Goal: Information Seeking & Learning: Find specific fact

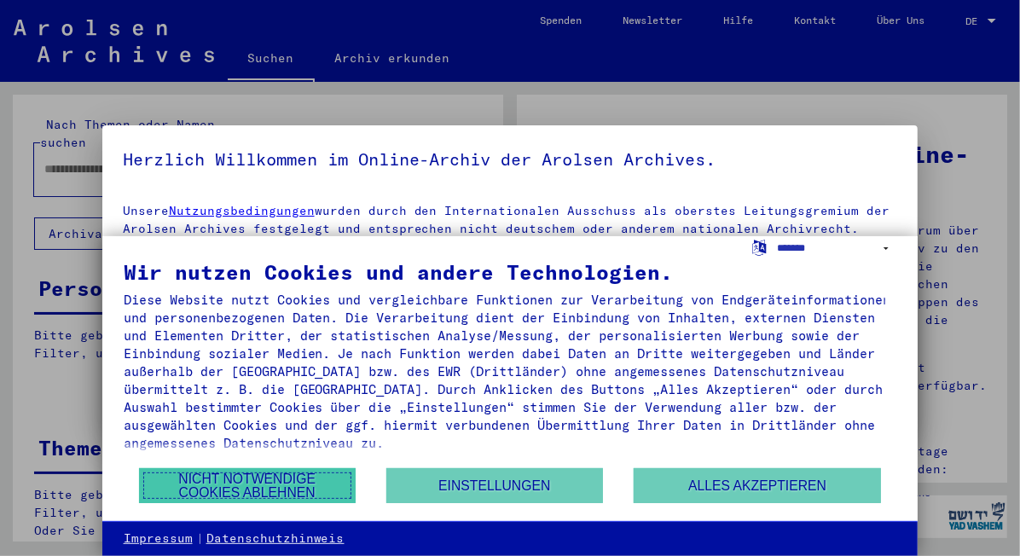
click at [218, 488] on button "Nicht notwendige Cookies ablehnen" at bounding box center [247, 485] width 217 height 35
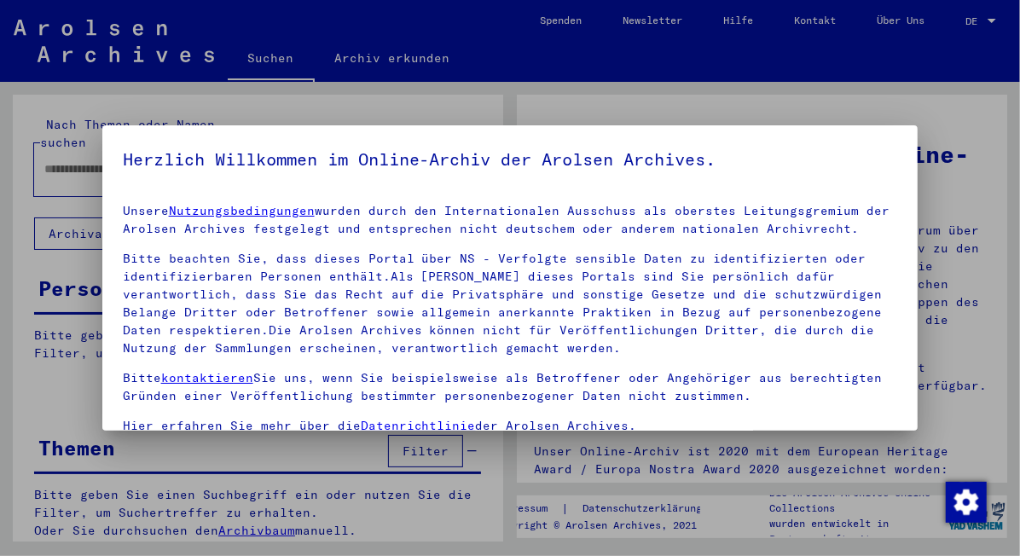
click at [41, 153] on div at bounding box center [510, 278] width 1020 height 556
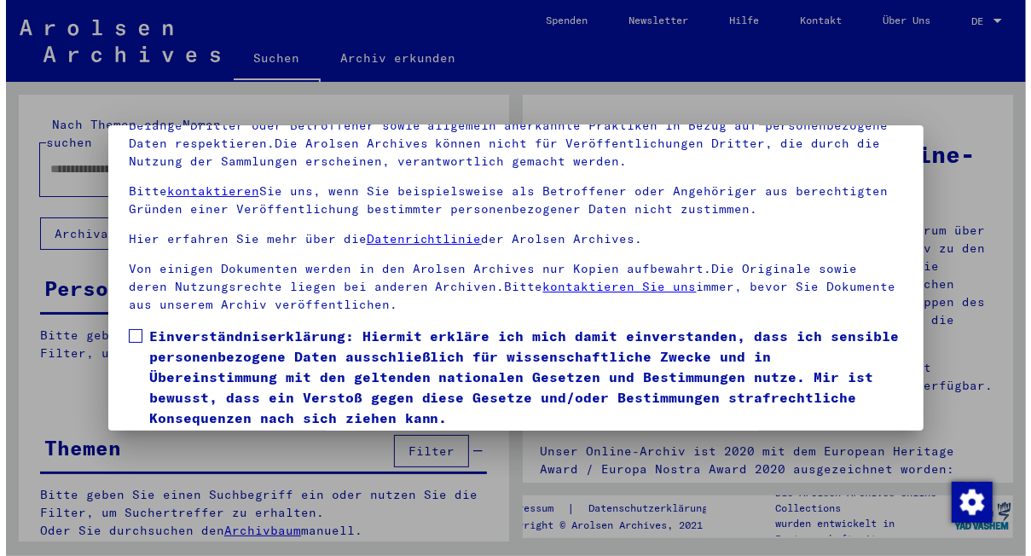
scroll to position [141, 0]
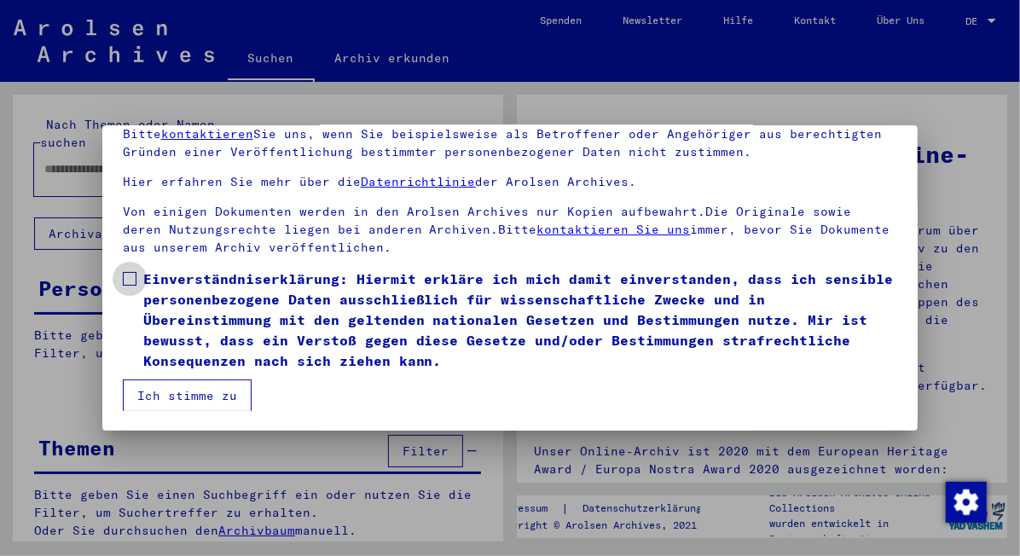
click at [125, 275] on span at bounding box center [130, 279] width 14 height 14
click at [193, 393] on button "Ich stimme zu" at bounding box center [187, 395] width 129 height 32
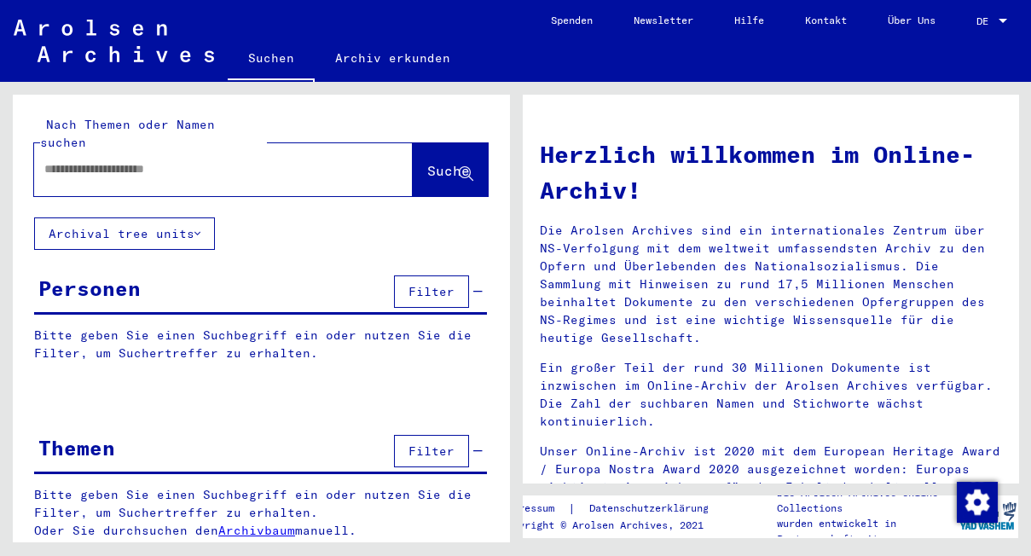
click at [121, 160] on input "text" at bounding box center [202, 169] width 317 height 18
type input "*"
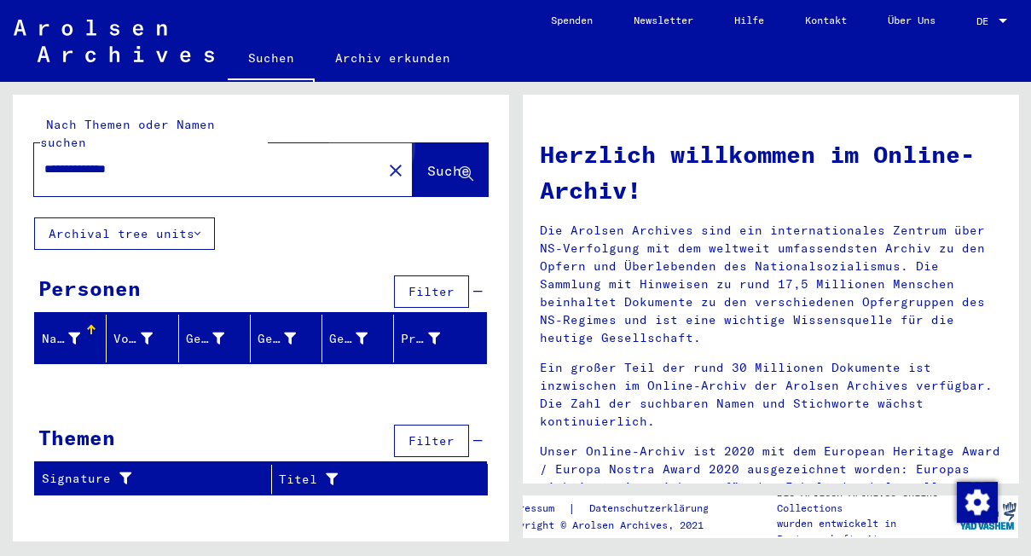
click at [432, 162] on span "Suche" at bounding box center [448, 170] width 43 height 17
click at [52, 160] on input "**********" at bounding box center [202, 169] width 317 height 18
click at [427, 162] on span "Suche" at bounding box center [448, 170] width 43 height 17
click at [152, 160] on input "**********" at bounding box center [202, 169] width 317 height 18
type input "**********"
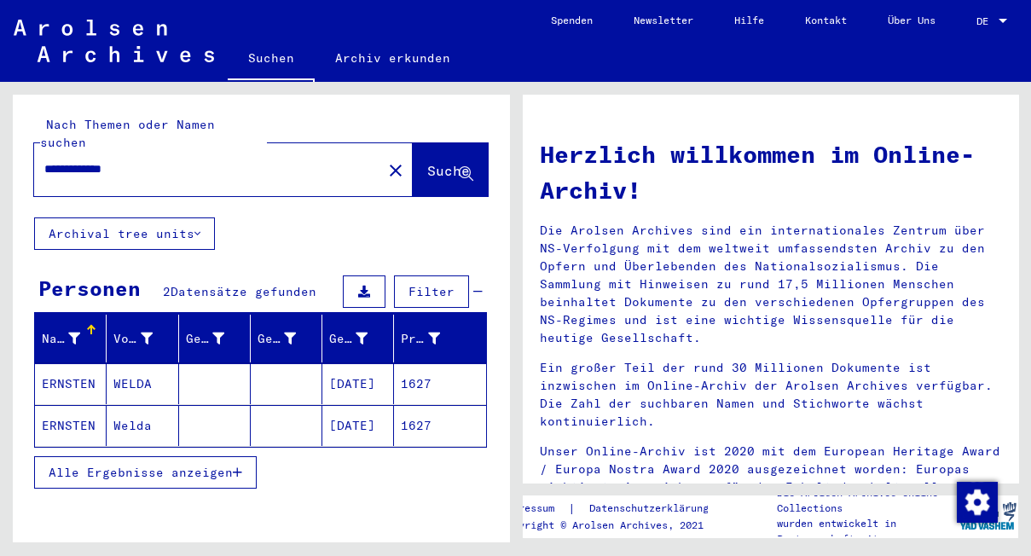
click at [347, 275] on button at bounding box center [364, 291] width 43 height 32
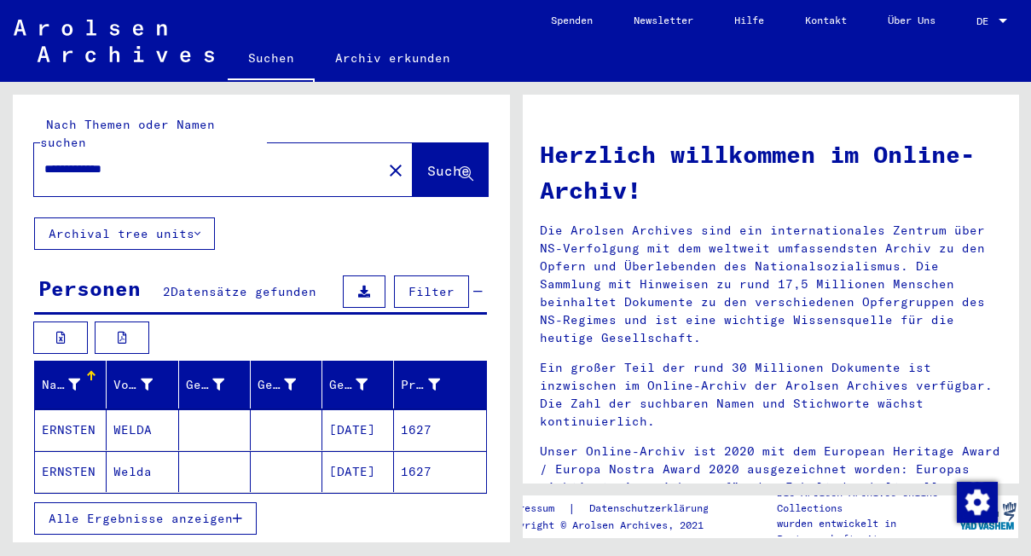
click at [84, 411] on mat-cell "ERNSTEN" at bounding box center [71, 429] width 72 height 41
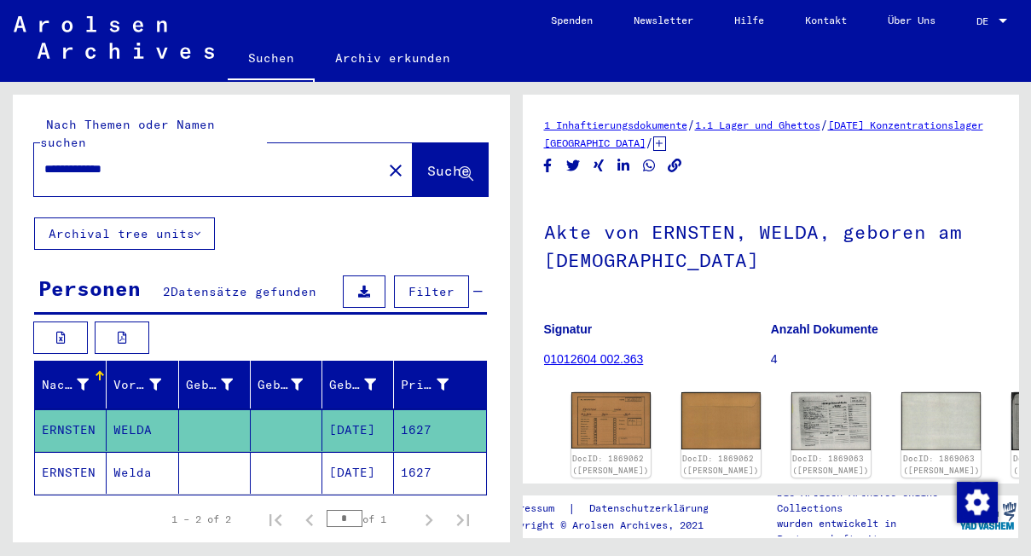
scroll to position [72, 0]
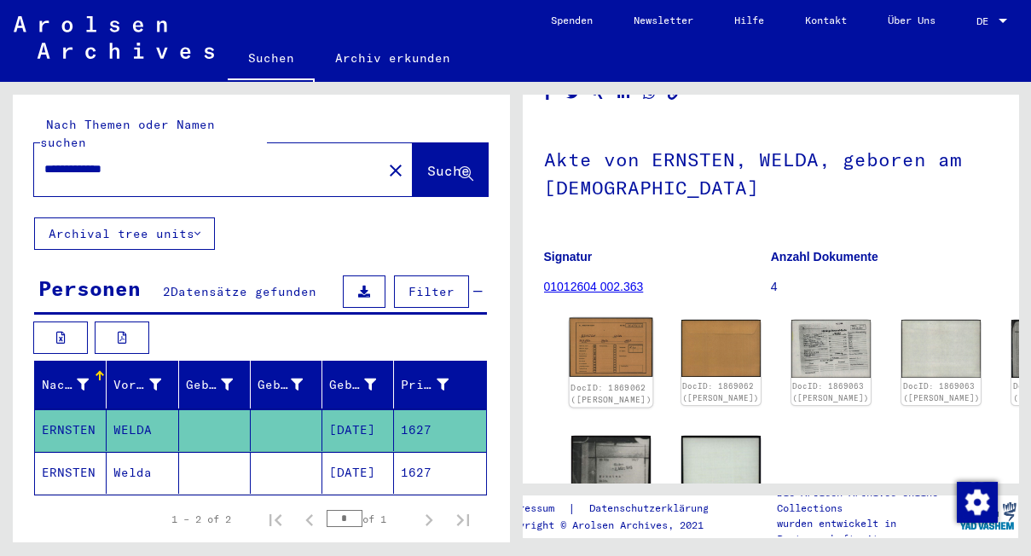
click at [592, 334] on img at bounding box center [611, 348] width 84 height 60
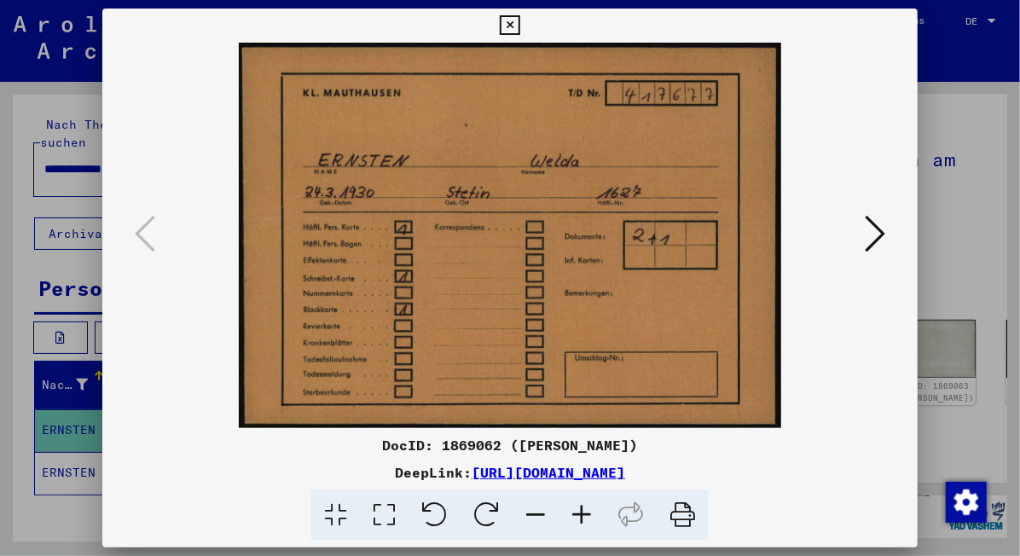
click at [884, 230] on icon at bounding box center [874, 233] width 20 height 41
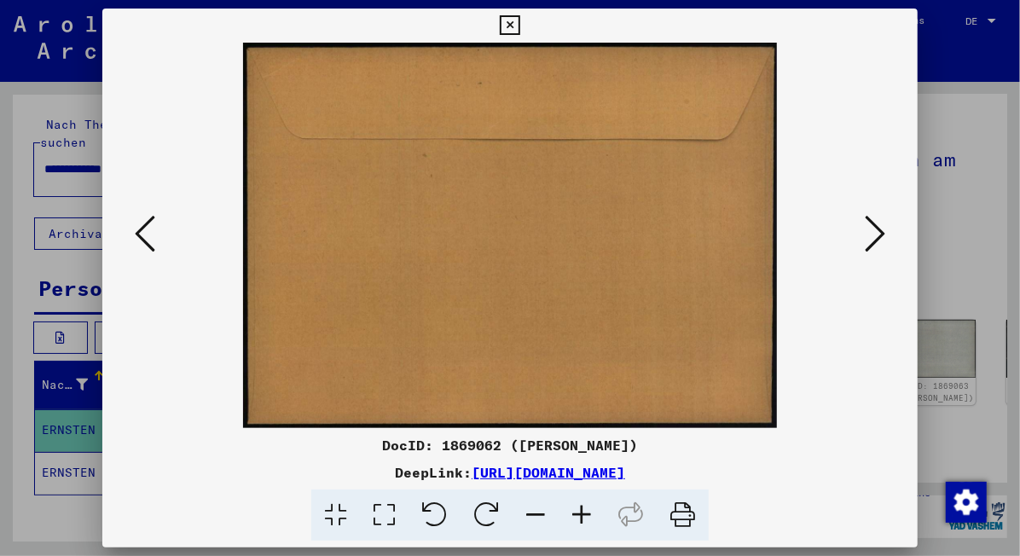
click at [884, 230] on icon at bounding box center [874, 233] width 20 height 41
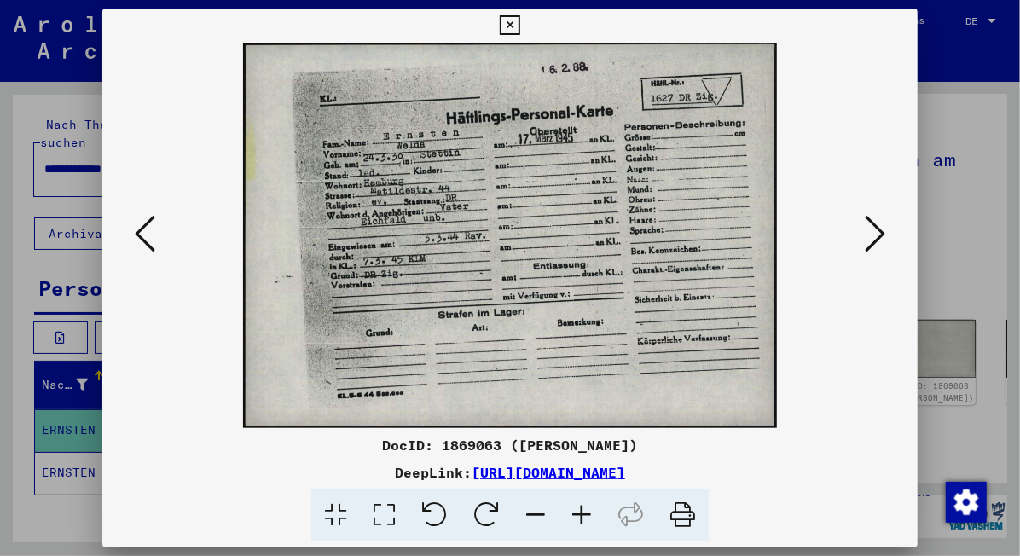
click at [880, 232] on icon at bounding box center [874, 233] width 20 height 41
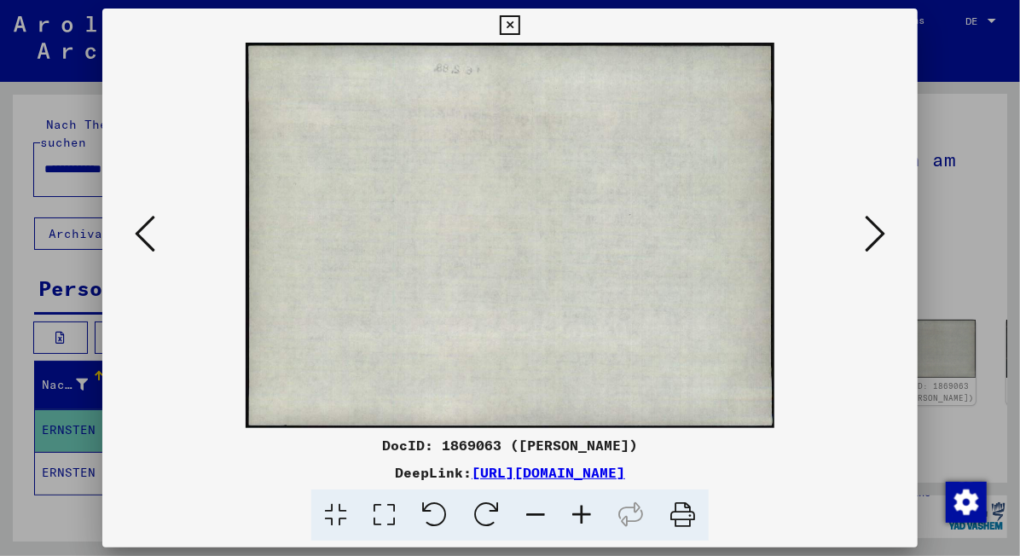
click at [880, 232] on icon at bounding box center [874, 233] width 20 height 41
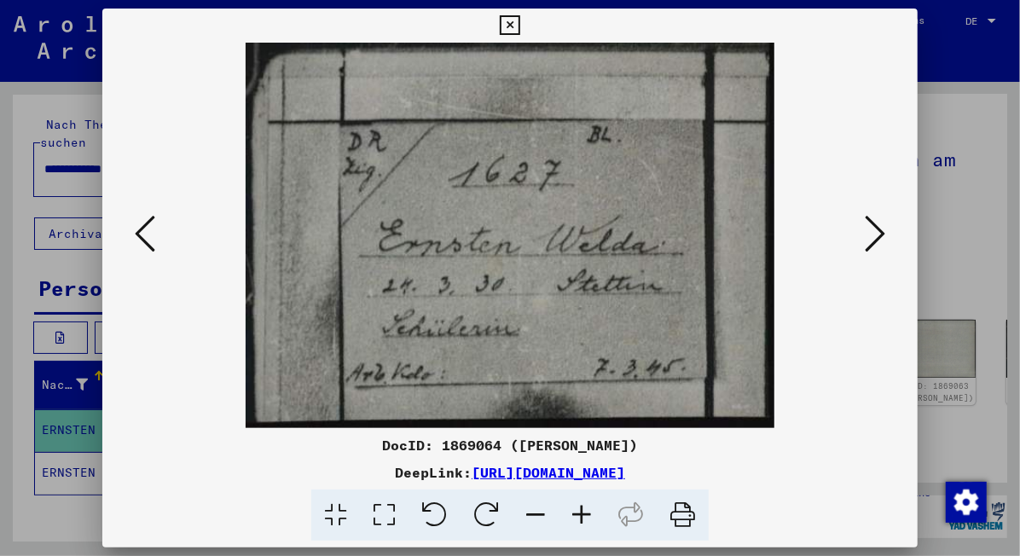
click at [880, 232] on icon at bounding box center [874, 233] width 20 height 41
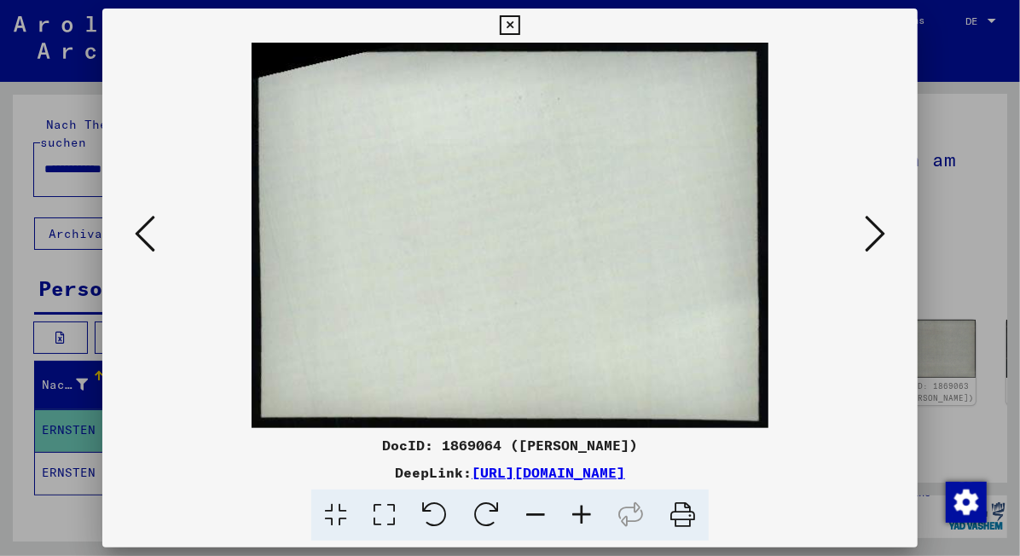
click at [880, 232] on icon at bounding box center [874, 233] width 20 height 41
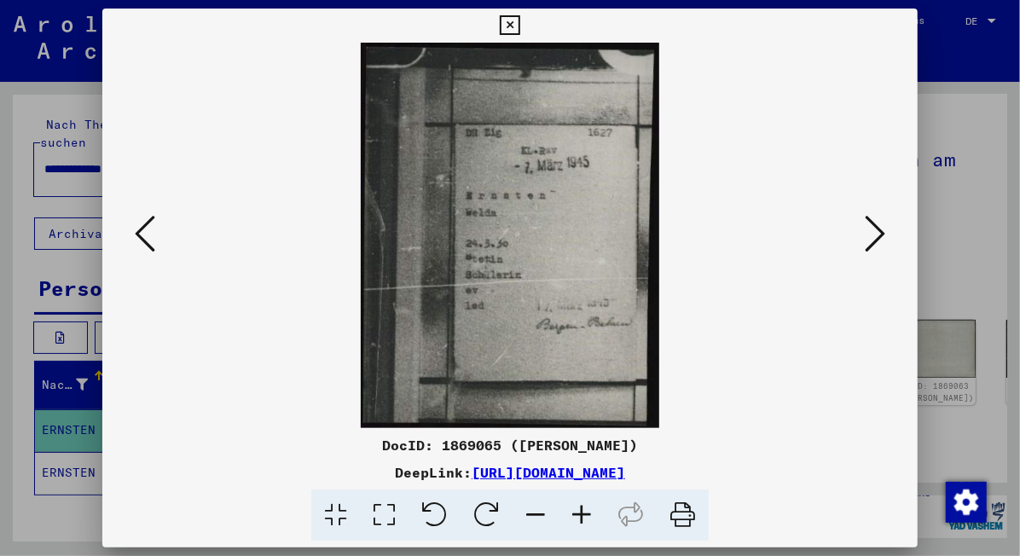
click at [880, 232] on icon at bounding box center [874, 233] width 20 height 41
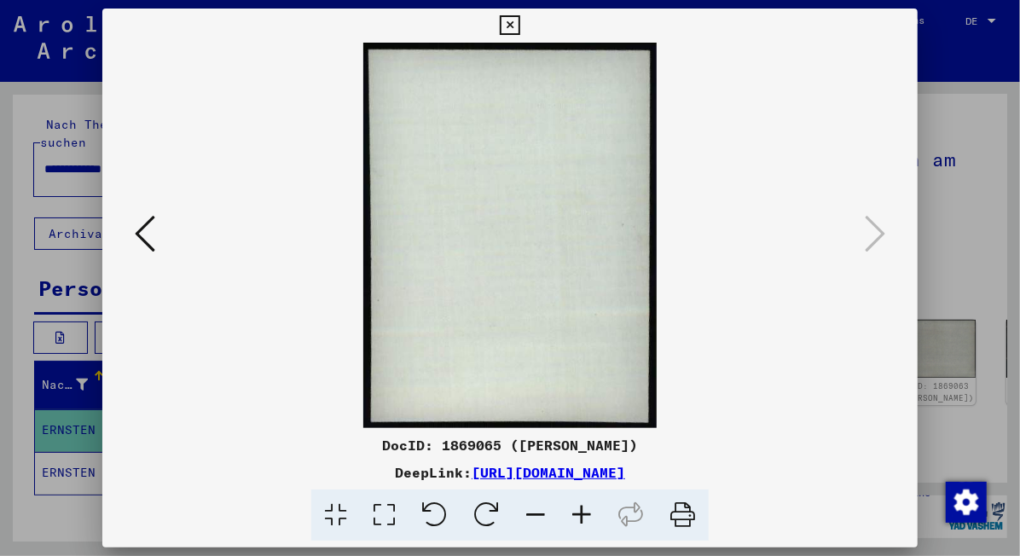
click at [502, 21] on icon at bounding box center [510, 25] width 20 height 20
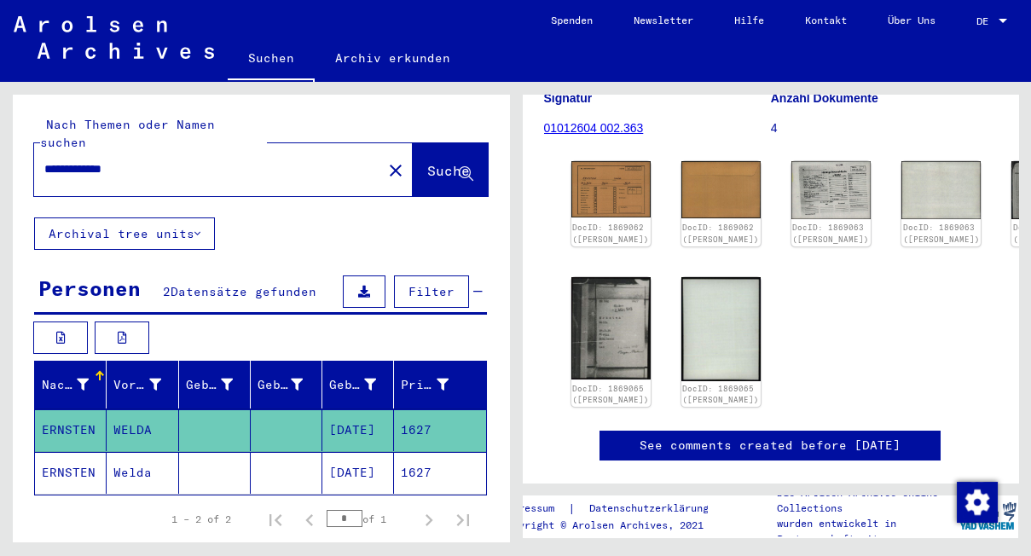
scroll to position [146, 0]
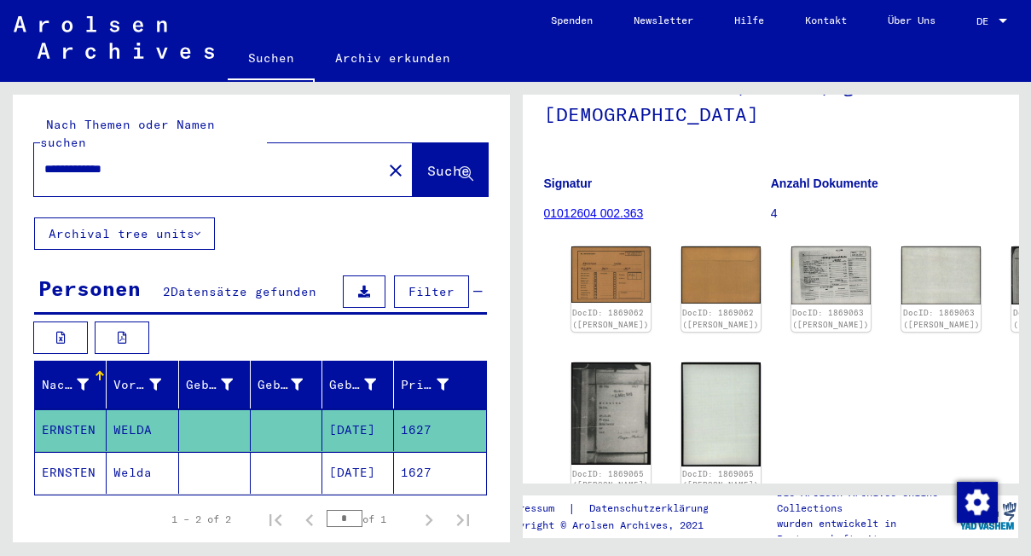
click at [590, 211] on link "01012604 002.363" at bounding box center [594, 213] width 100 height 14
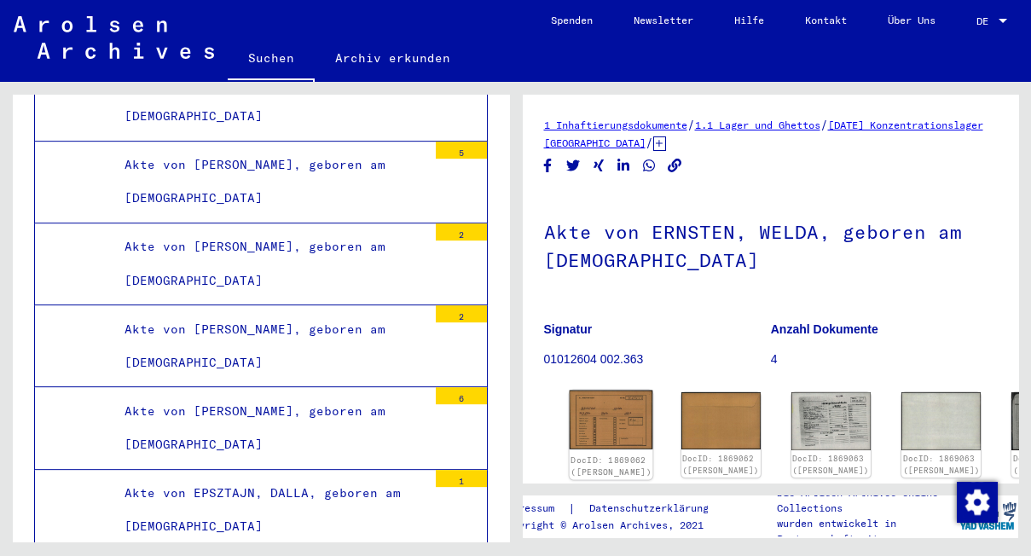
click at [590, 407] on img at bounding box center [611, 420] width 84 height 60
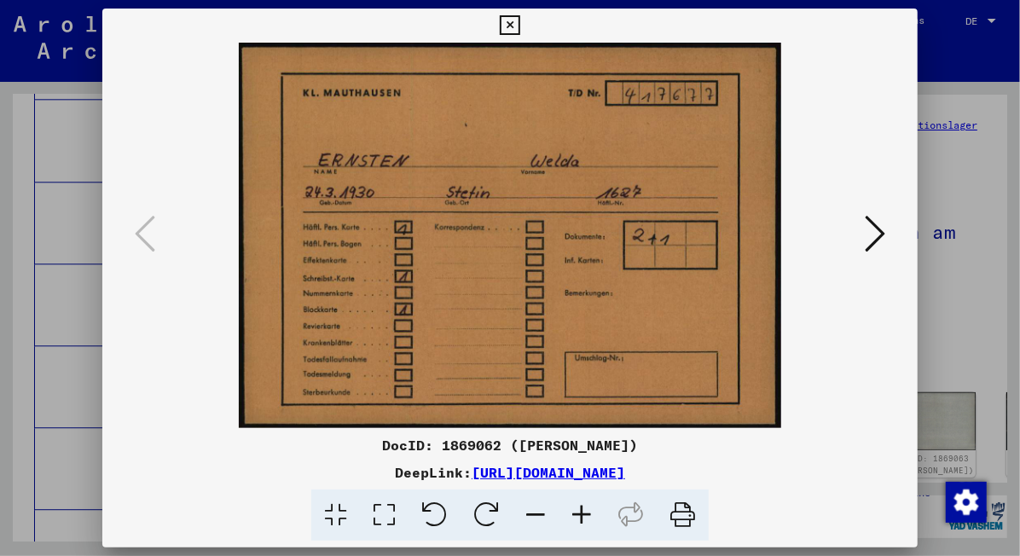
click at [685, 511] on icon at bounding box center [682, 515] width 52 height 52
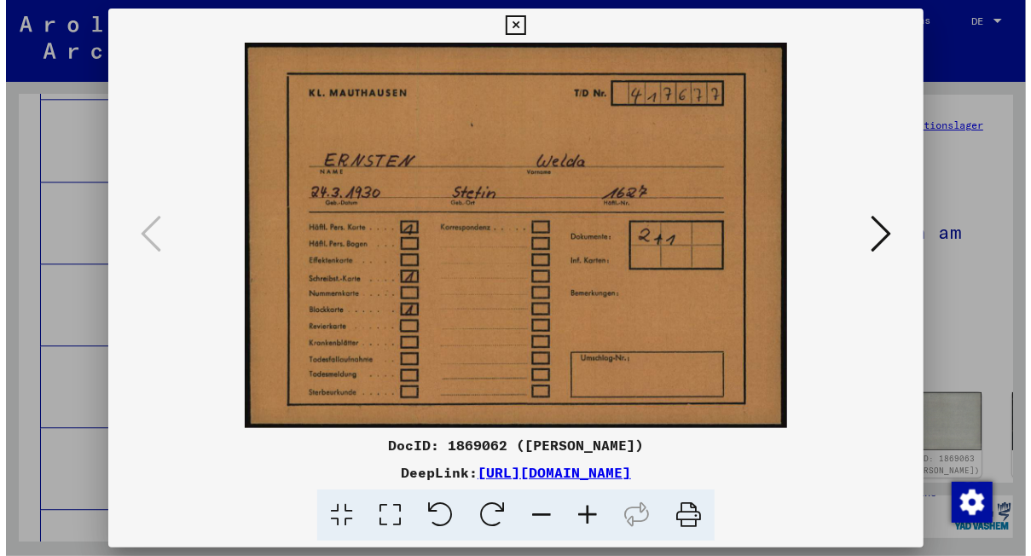
scroll to position [32400, 0]
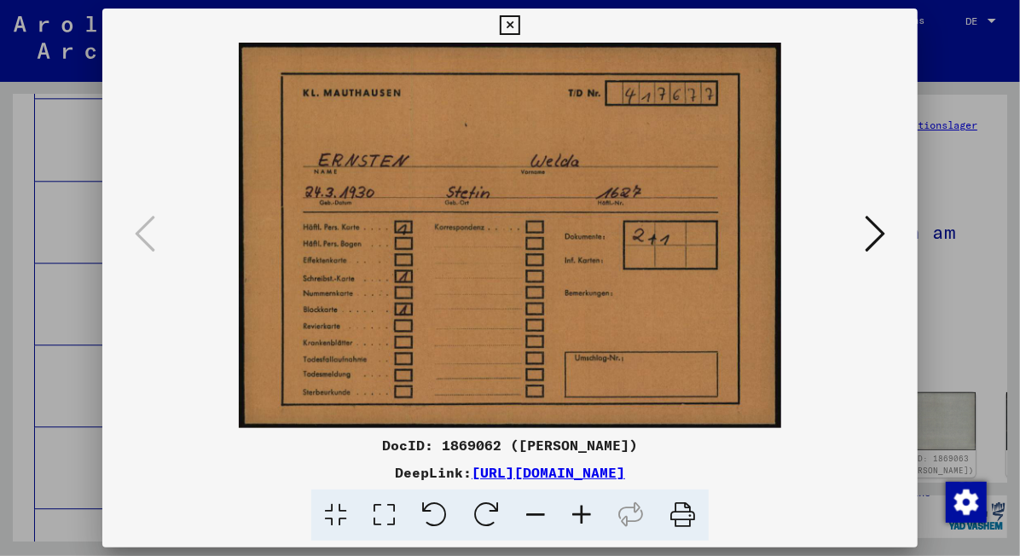
drag, startPoint x: 684, startPoint y: 512, endPoint x: 66, endPoint y: 332, distance: 642.9
click at [66, 332] on div at bounding box center [510, 278] width 1020 height 556
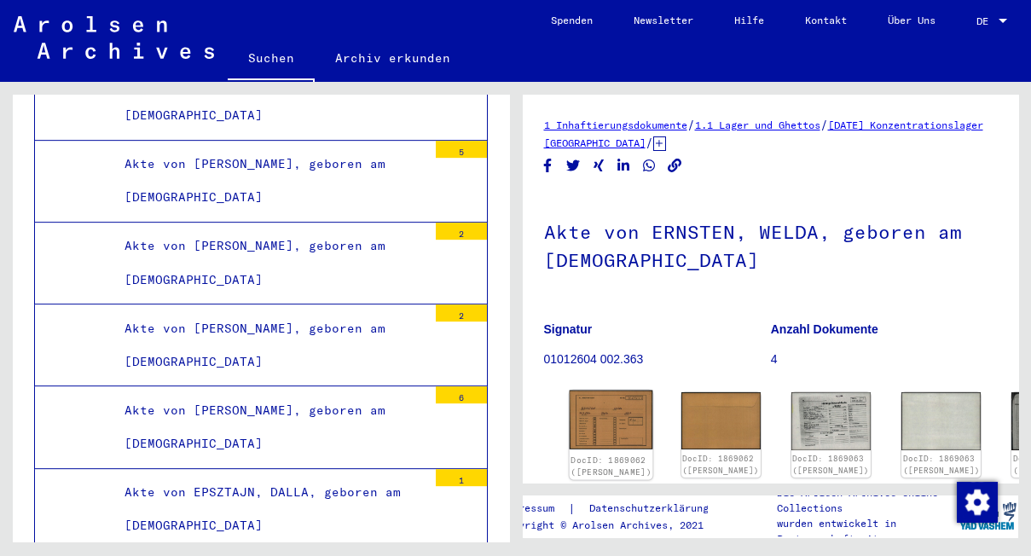
click at [587, 401] on img at bounding box center [611, 420] width 84 height 60
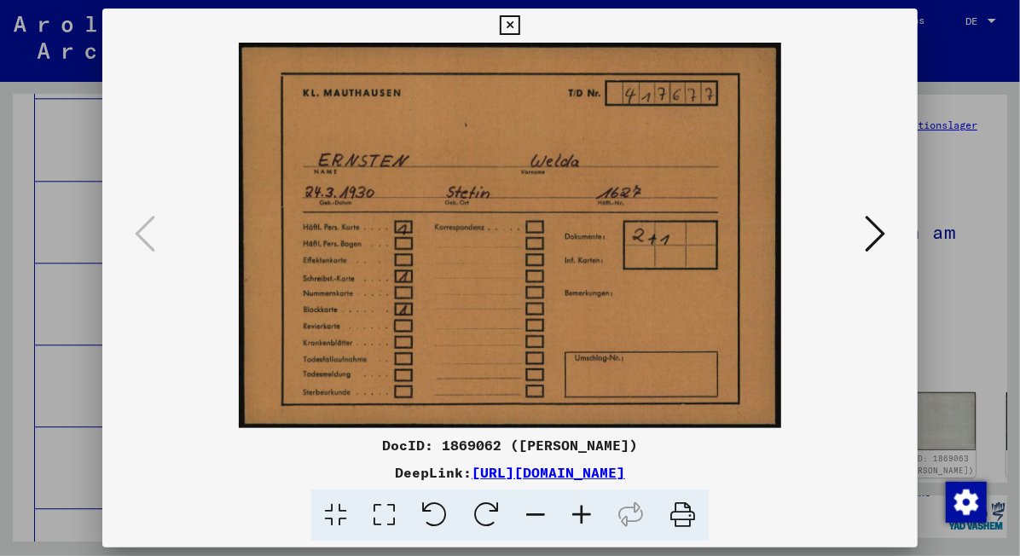
click at [875, 236] on icon at bounding box center [874, 233] width 20 height 41
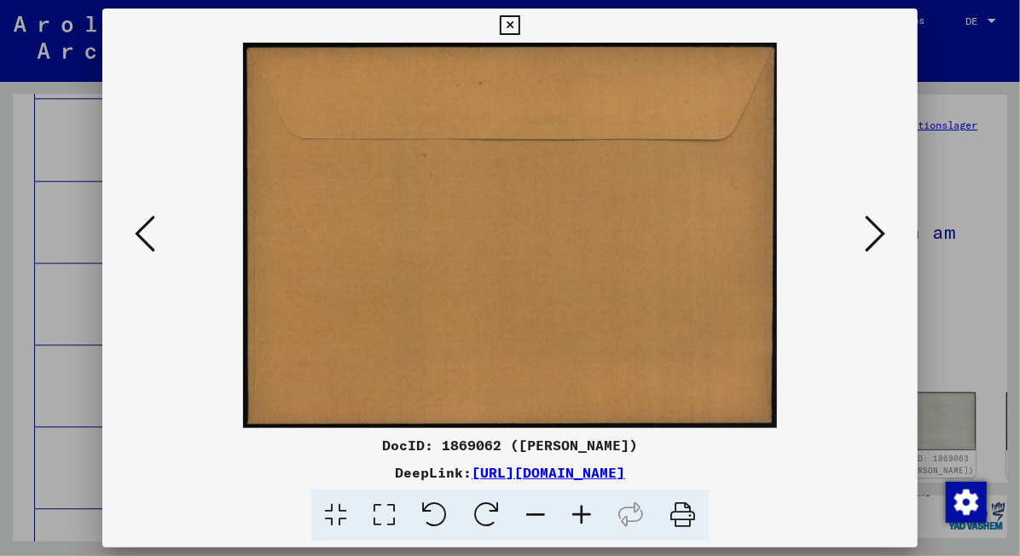
click at [884, 234] on icon at bounding box center [874, 233] width 20 height 41
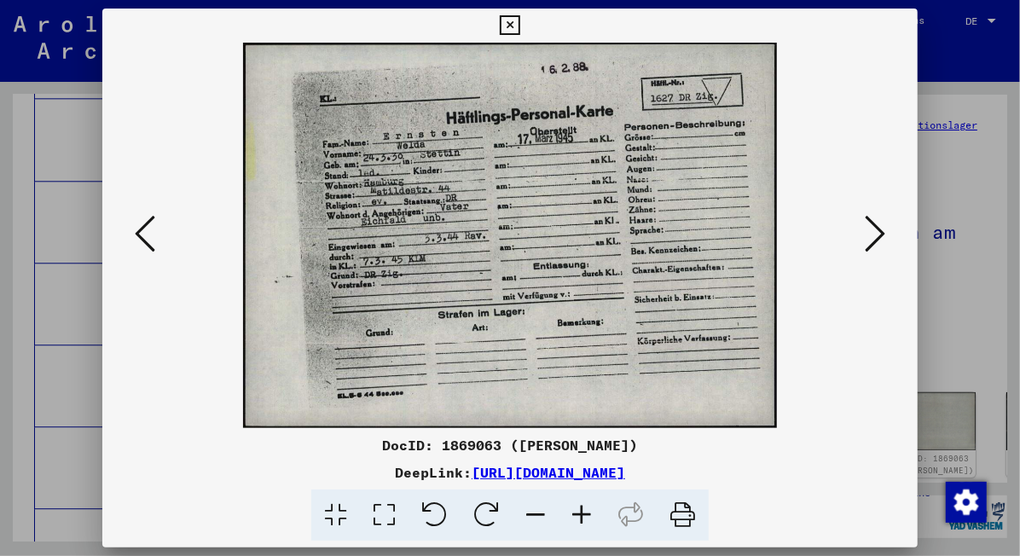
click at [881, 229] on icon at bounding box center [874, 233] width 20 height 41
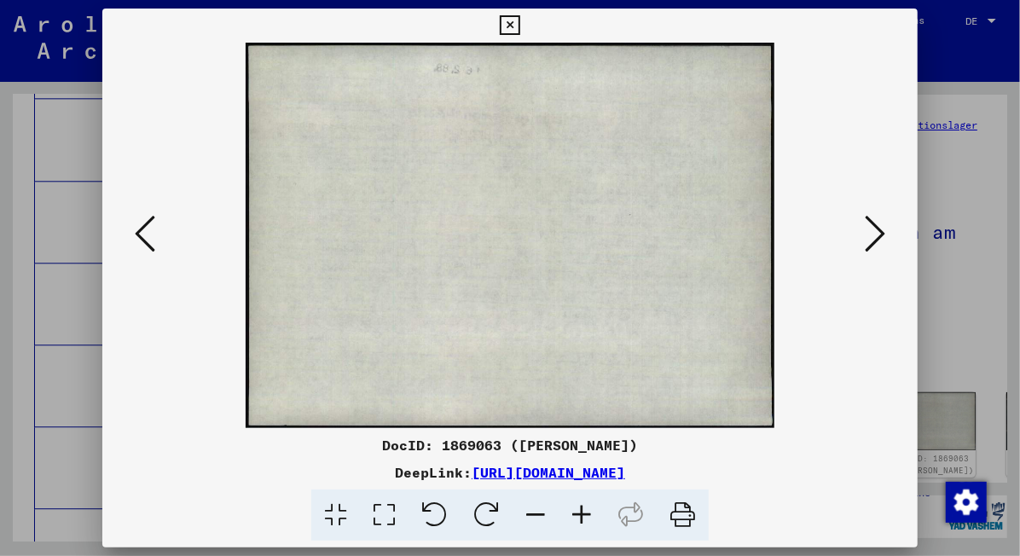
click at [881, 229] on icon at bounding box center [874, 233] width 20 height 41
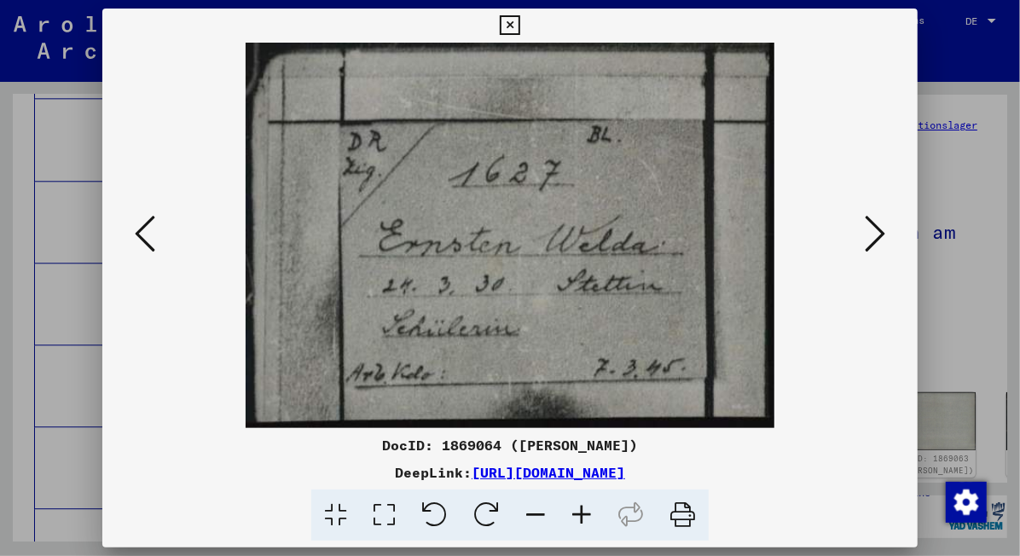
click at [881, 224] on icon at bounding box center [874, 233] width 20 height 41
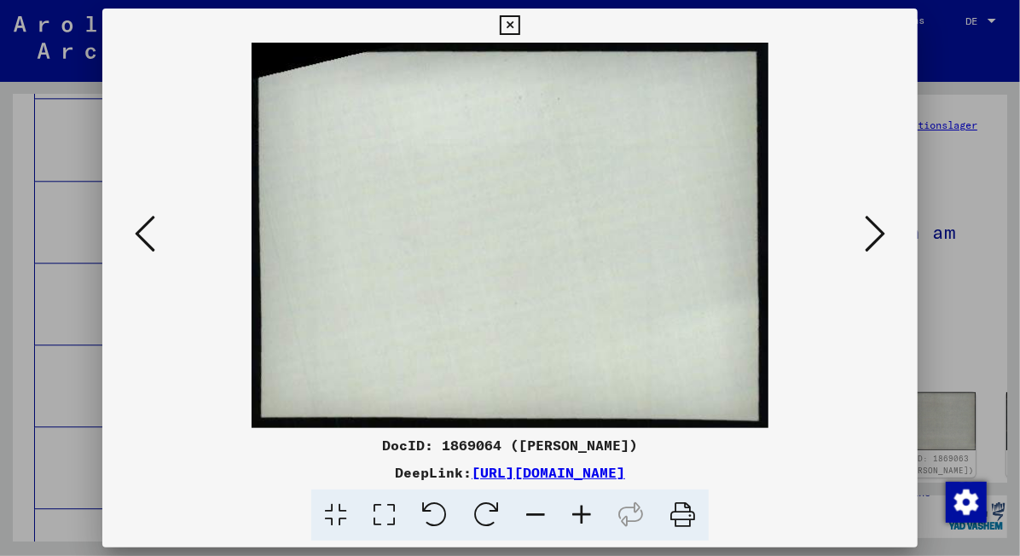
click at [885, 223] on icon at bounding box center [874, 233] width 20 height 41
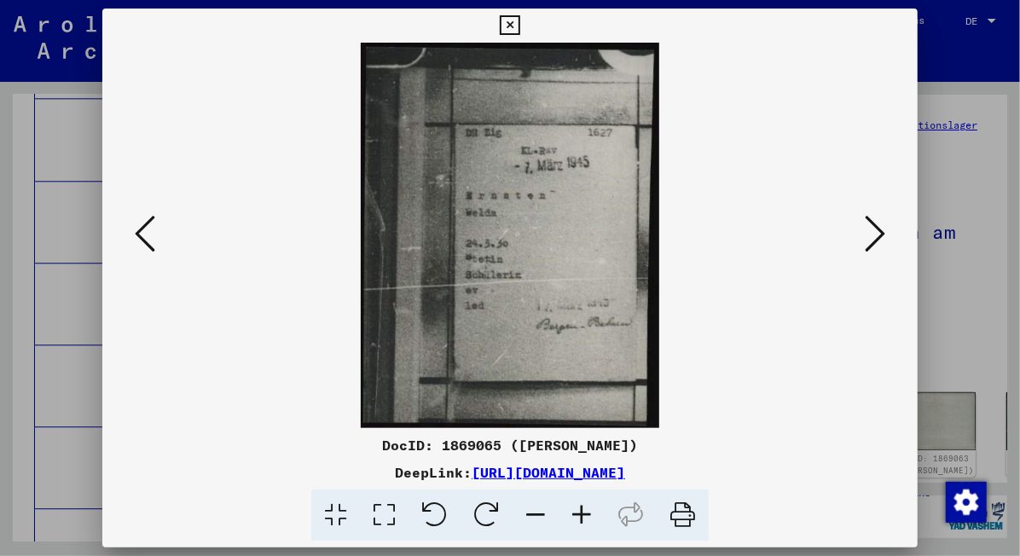
click at [885, 240] on icon at bounding box center [874, 233] width 20 height 41
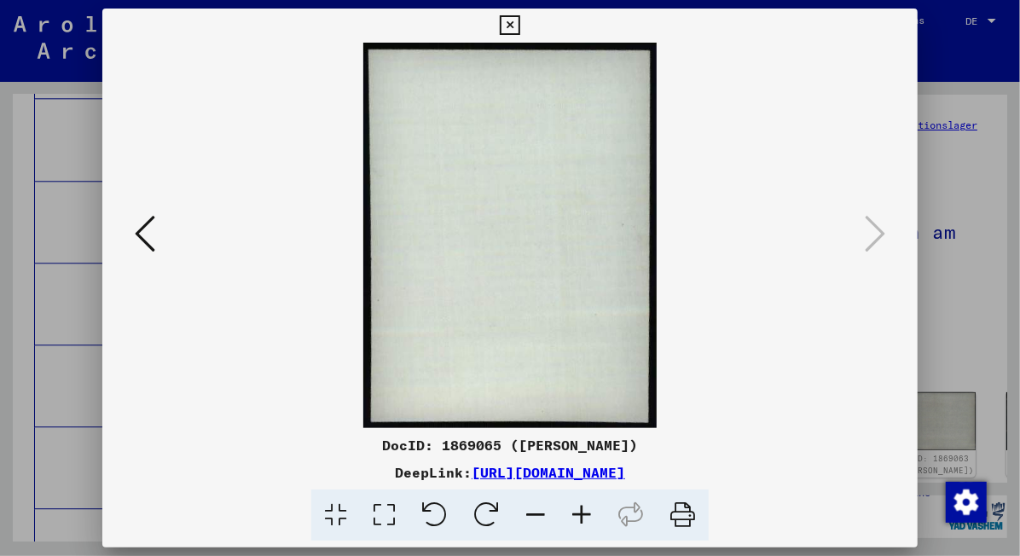
click at [962, 277] on div at bounding box center [510, 278] width 1020 height 556
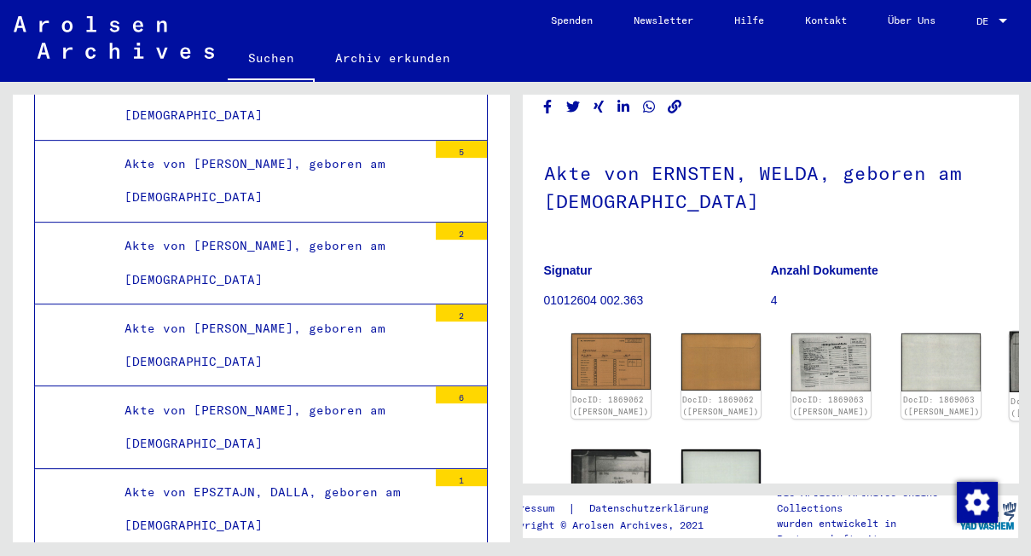
scroll to position [146, 0]
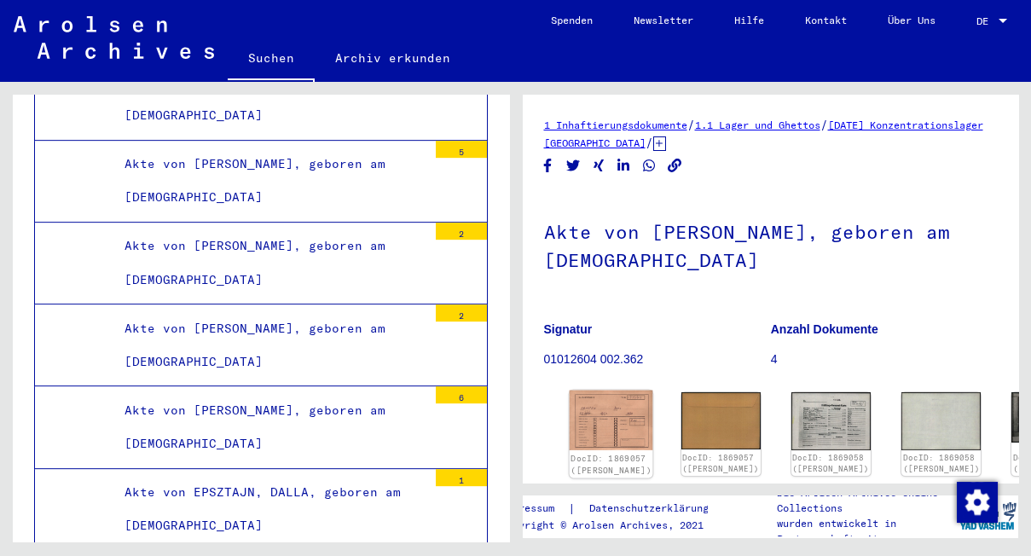
click at [592, 411] on img at bounding box center [611, 420] width 84 height 60
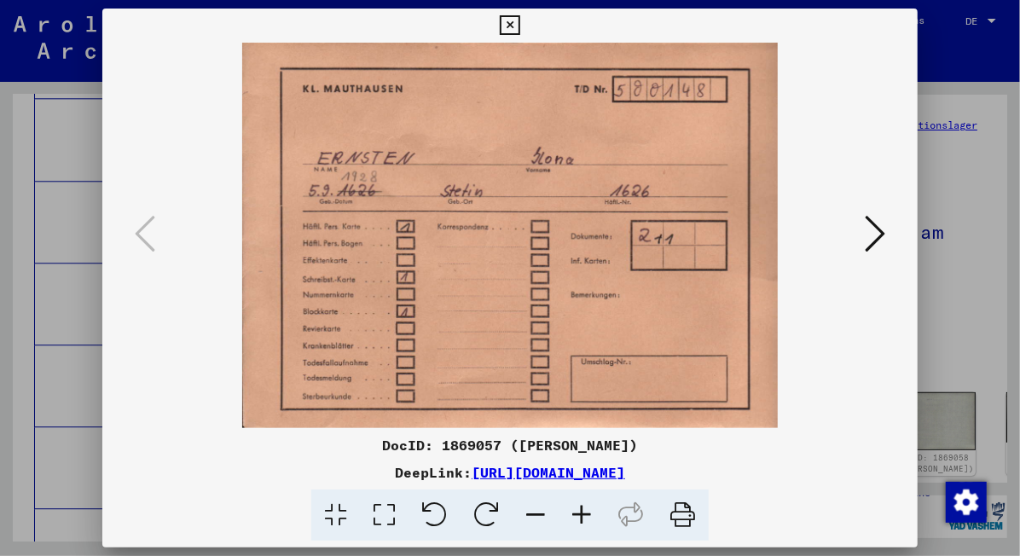
click at [818, 399] on img at bounding box center [510, 235] width 700 height 385
click at [879, 222] on icon at bounding box center [874, 233] width 20 height 41
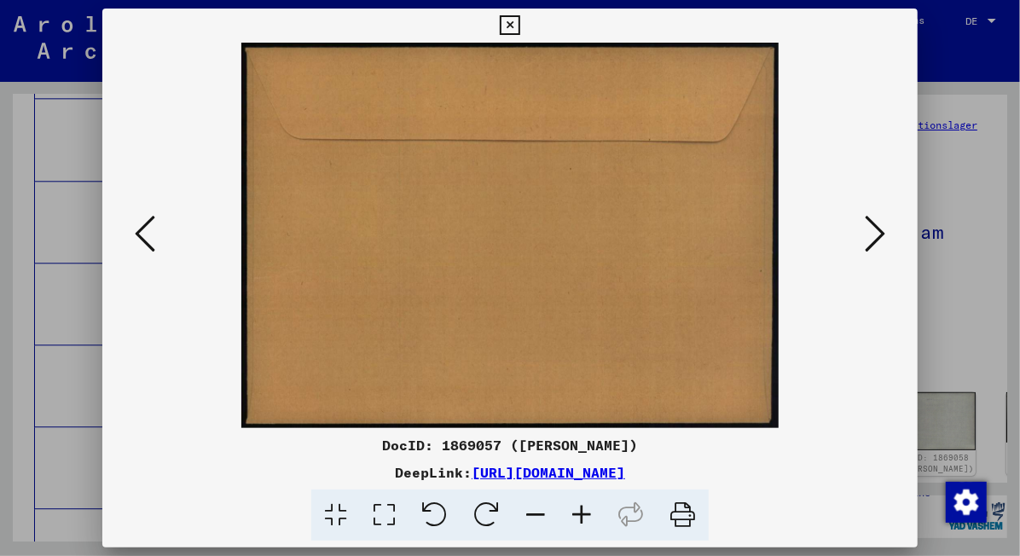
click at [879, 222] on icon at bounding box center [874, 233] width 20 height 41
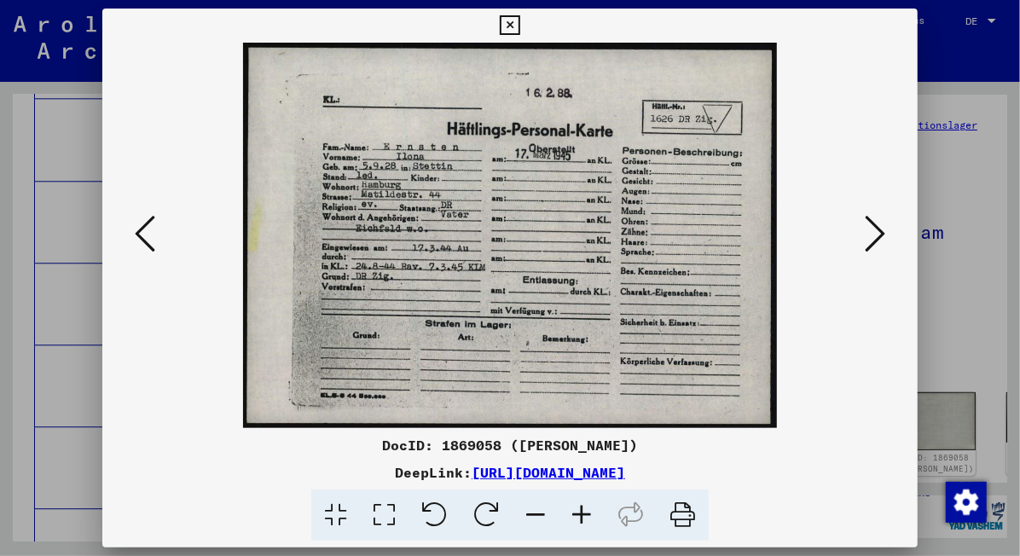
click at [860, 406] on img at bounding box center [510, 235] width 700 height 385
click at [884, 232] on icon at bounding box center [874, 233] width 20 height 41
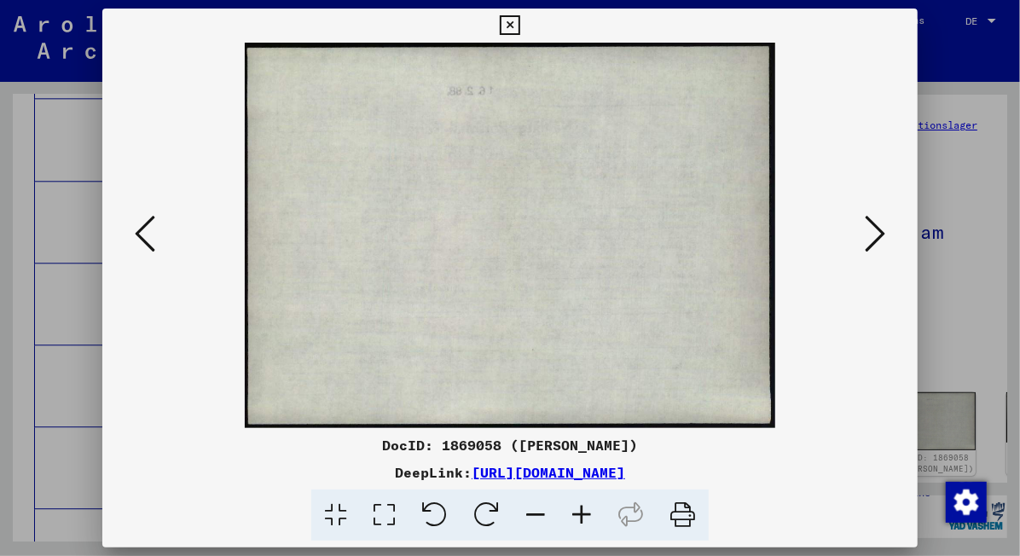
click at [884, 230] on icon at bounding box center [874, 233] width 20 height 41
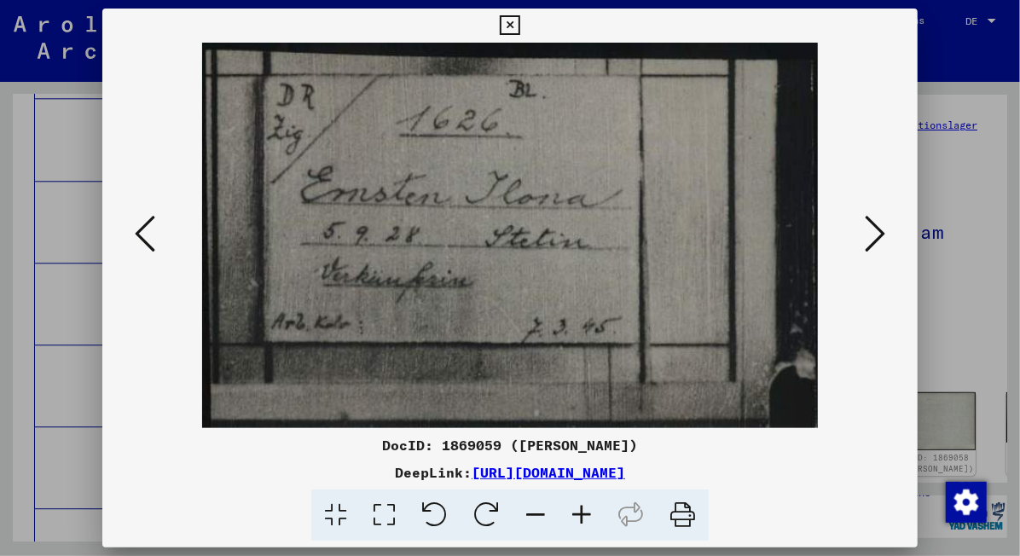
click at [849, 448] on div "DocID: 1869059 ([PERSON_NAME])" at bounding box center [510, 445] width 816 height 20
click at [882, 234] on icon at bounding box center [874, 233] width 20 height 41
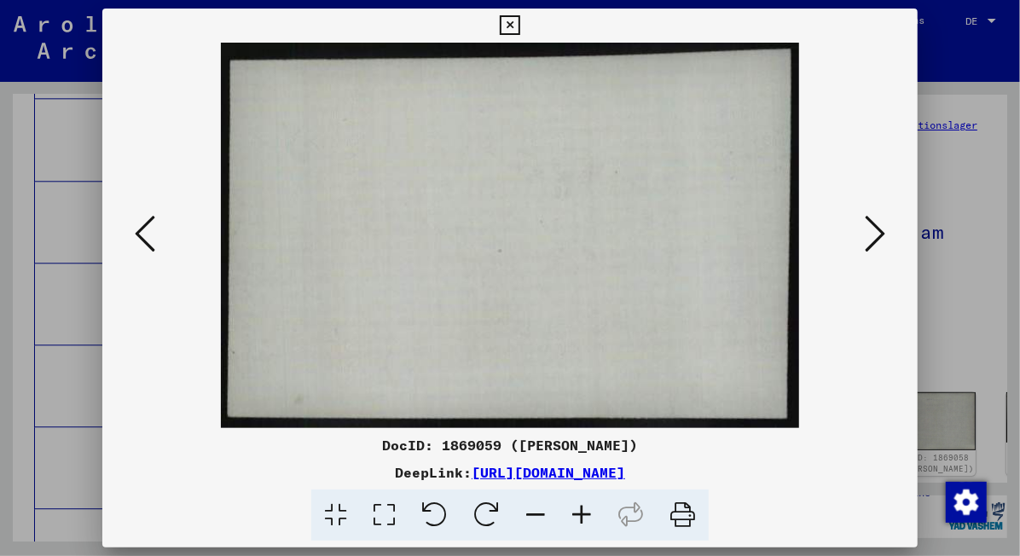
click at [878, 224] on icon at bounding box center [874, 233] width 20 height 41
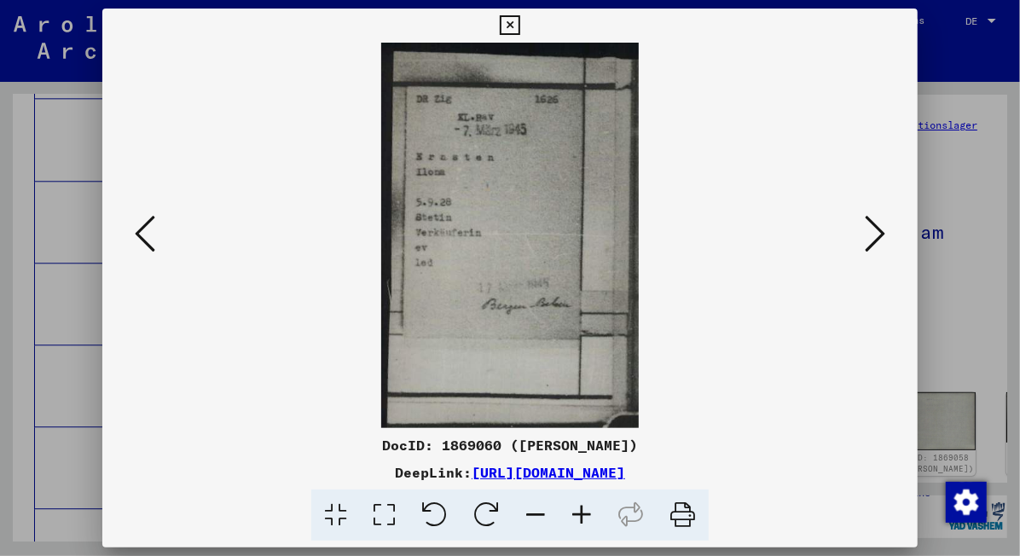
click at [984, 362] on div at bounding box center [510, 278] width 1020 height 556
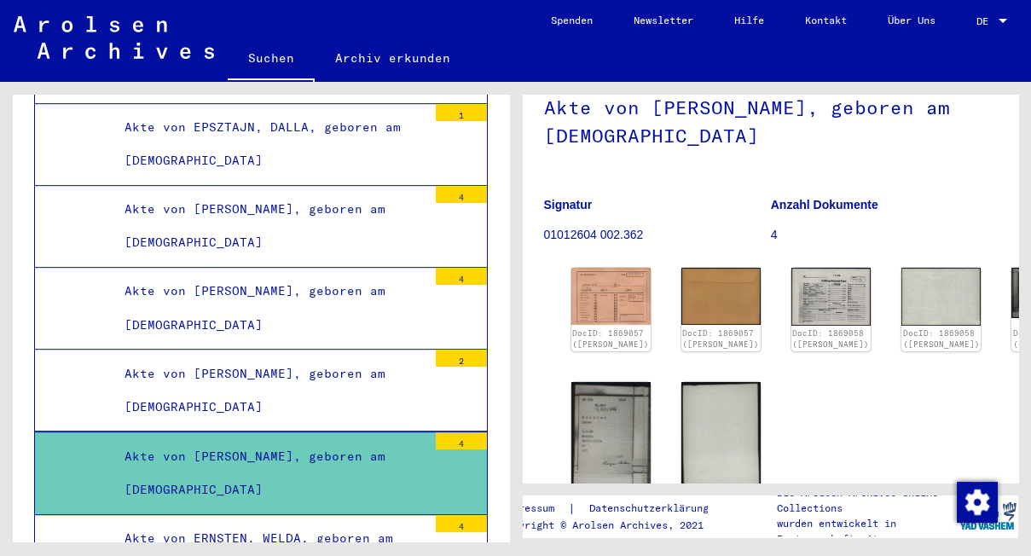
scroll to position [146, 0]
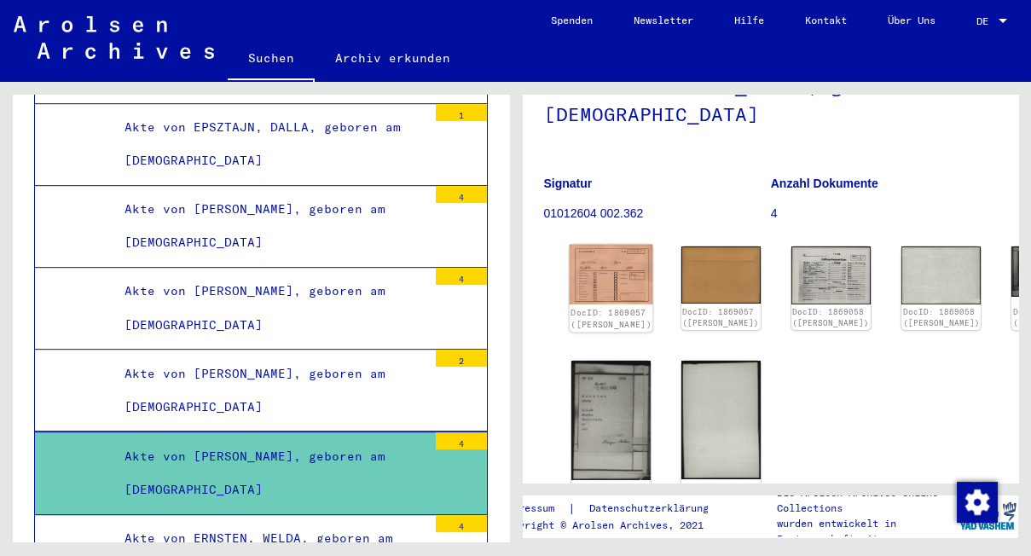
click at [592, 260] on img at bounding box center [611, 275] width 84 height 60
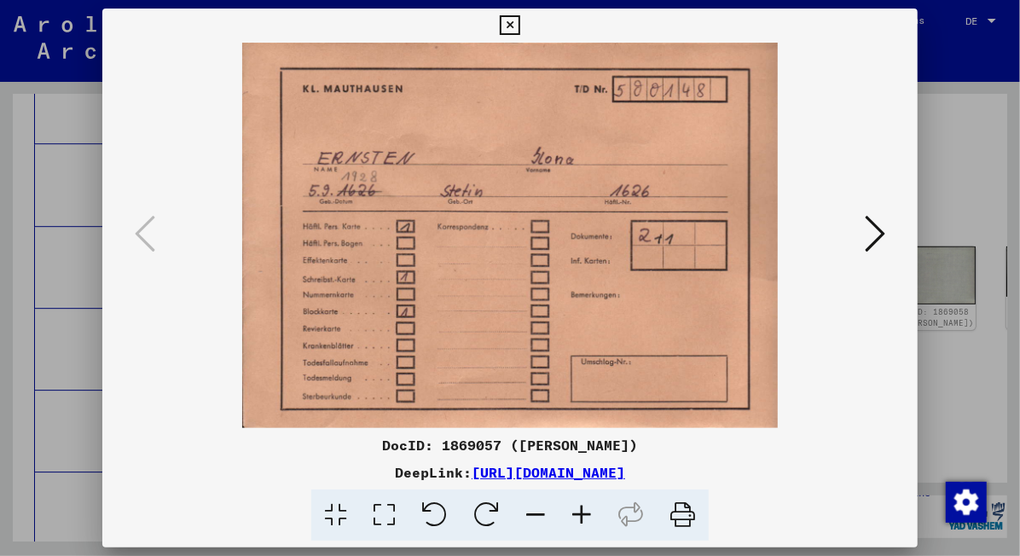
click at [881, 236] on icon at bounding box center [874, 233] width 20 height 41
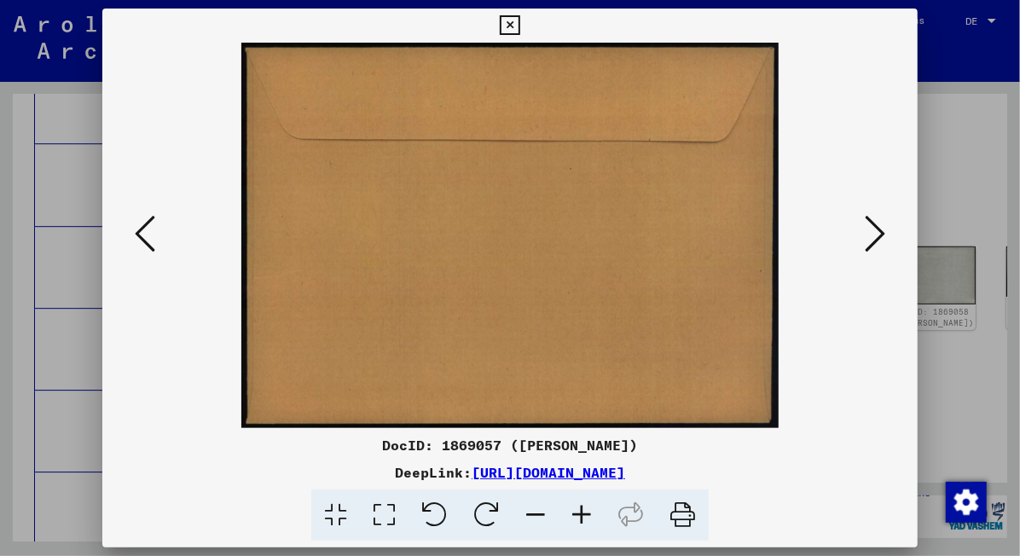
click at [881, 236] on icon at bounding box center [874, 233] width 20 height 41
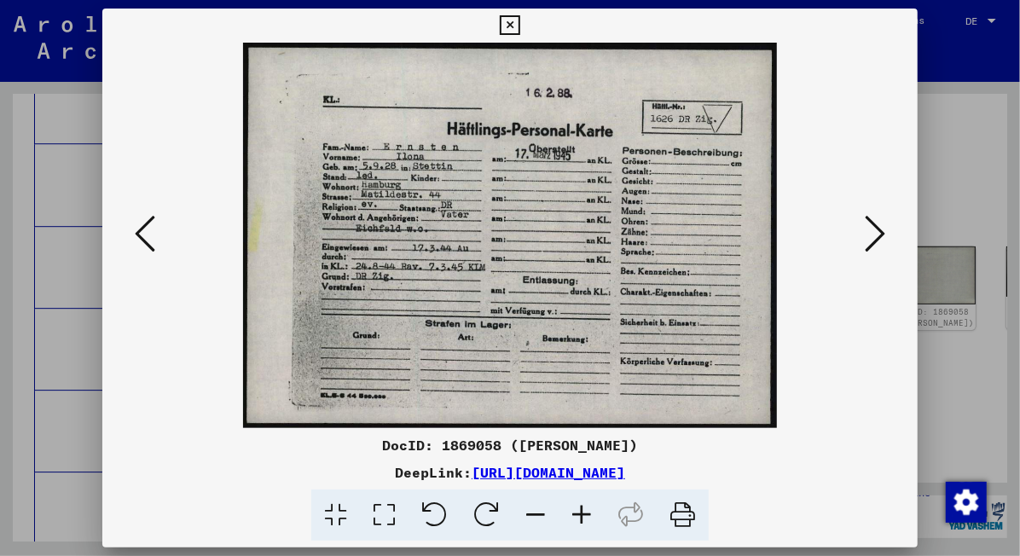
click at [881, 236] on icon at bounding box center [874, 233] width 20 height 41
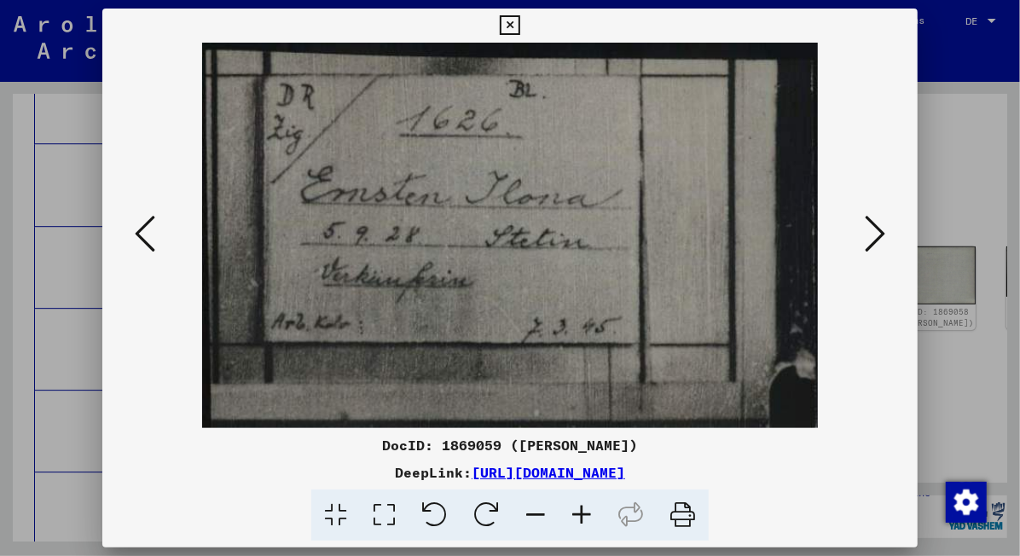
click at [140, 225] on icon at bounding box center [145, 233] width 20 height 41
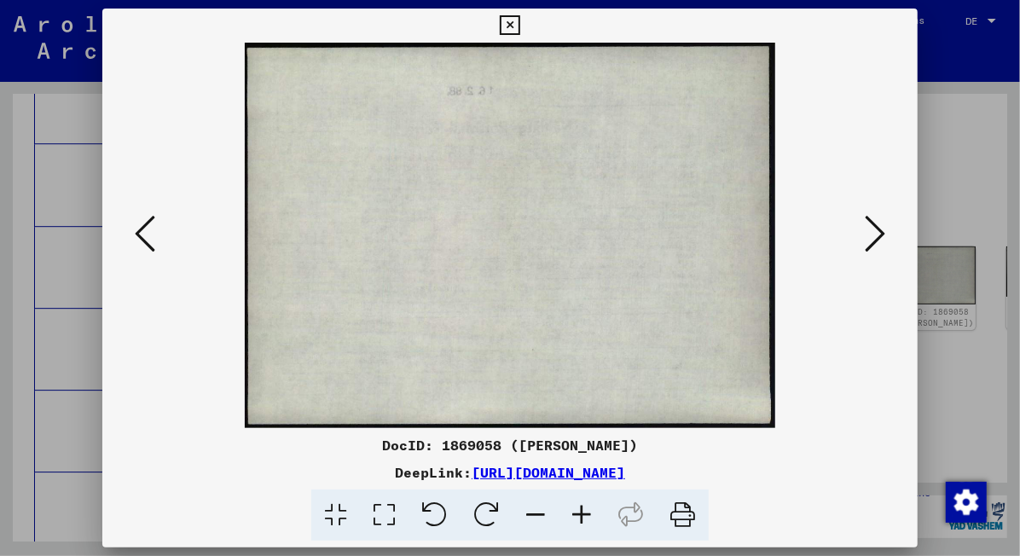
click at [140, 225] on icon at bounding box center [145, 233] width 20 height 41
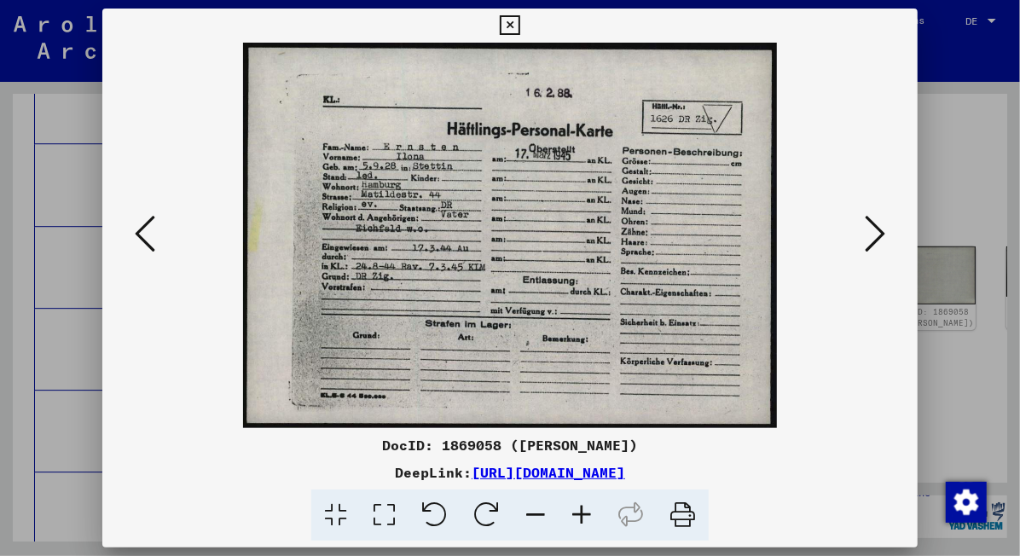
click at [880, 231] on icon at bounding box center [874, 233] width 20 height 41
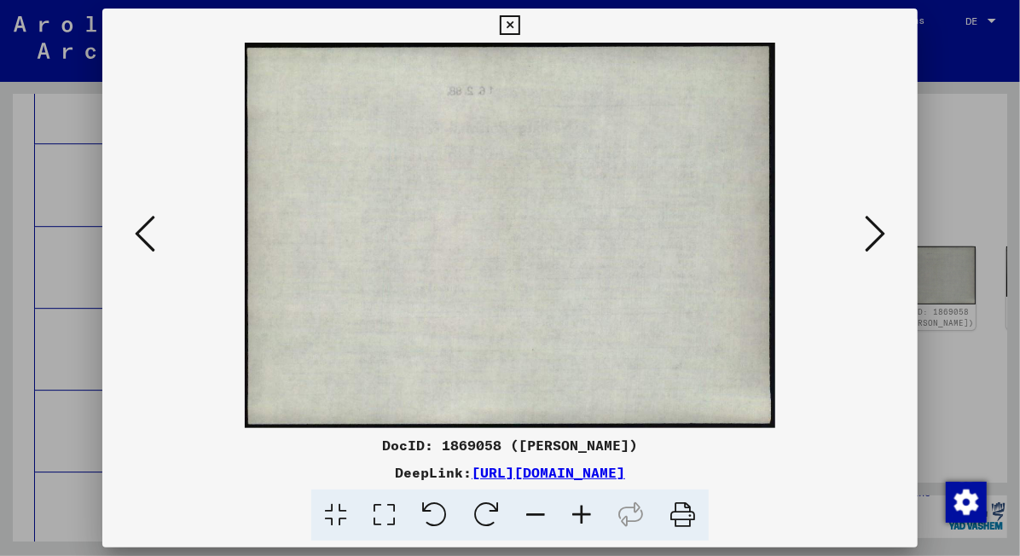
click at [880, 231] on icon at bounding box center [874, 233] width 20 height 41
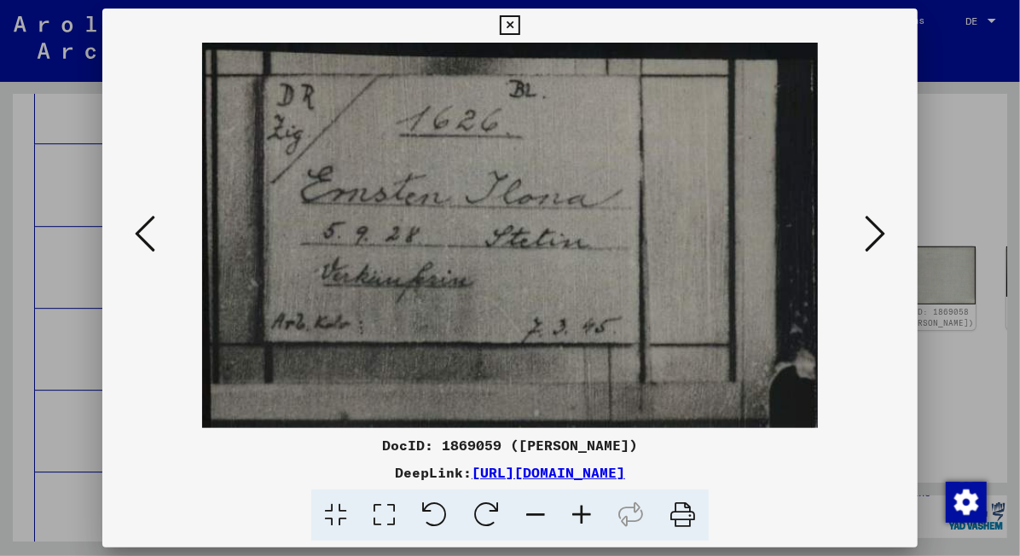
click at [880, 231] on icon at bounding box center [874, 233] width 20 height 41
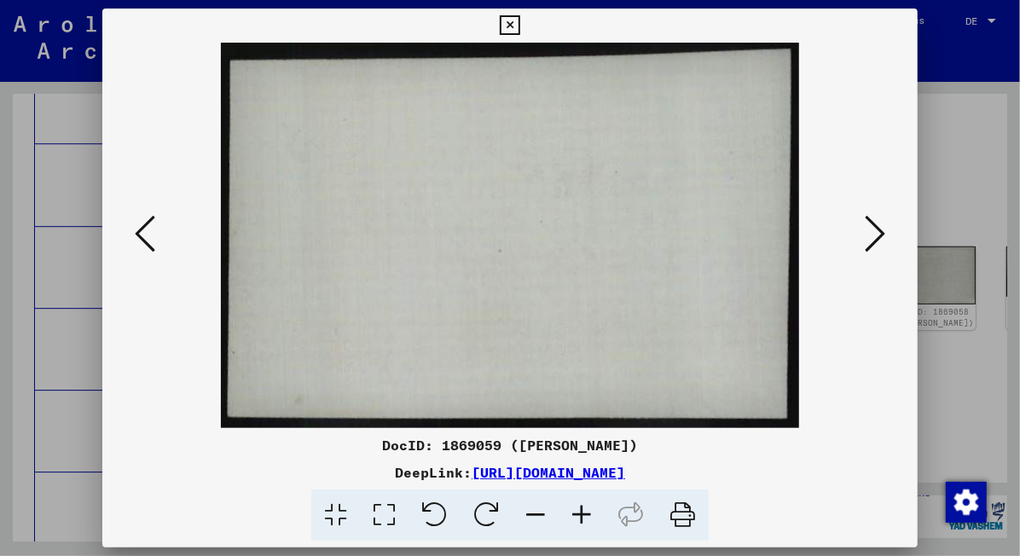
click at [509, 27] on icon at bounding box center [510, 25] width 20 height 20
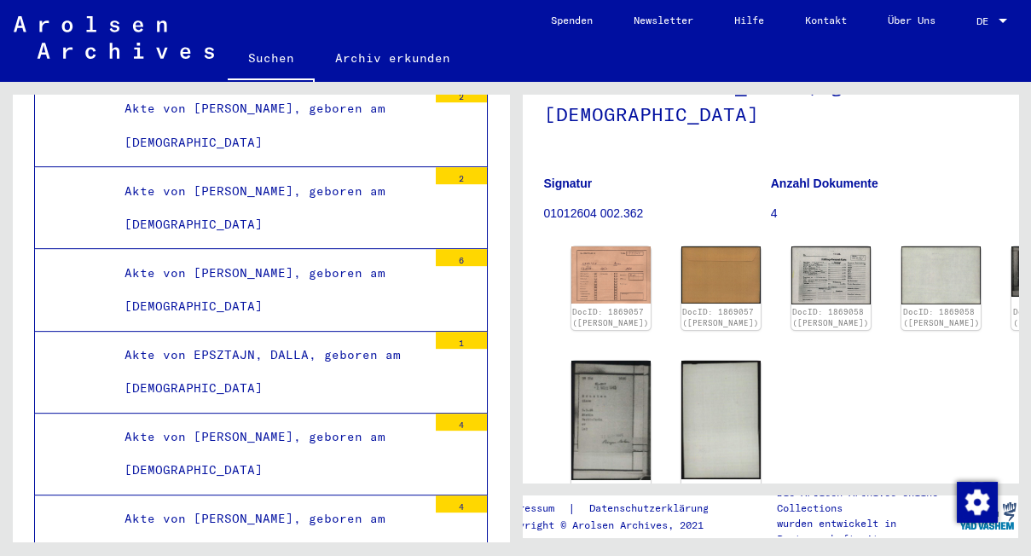
scroll to position [32400, 0]
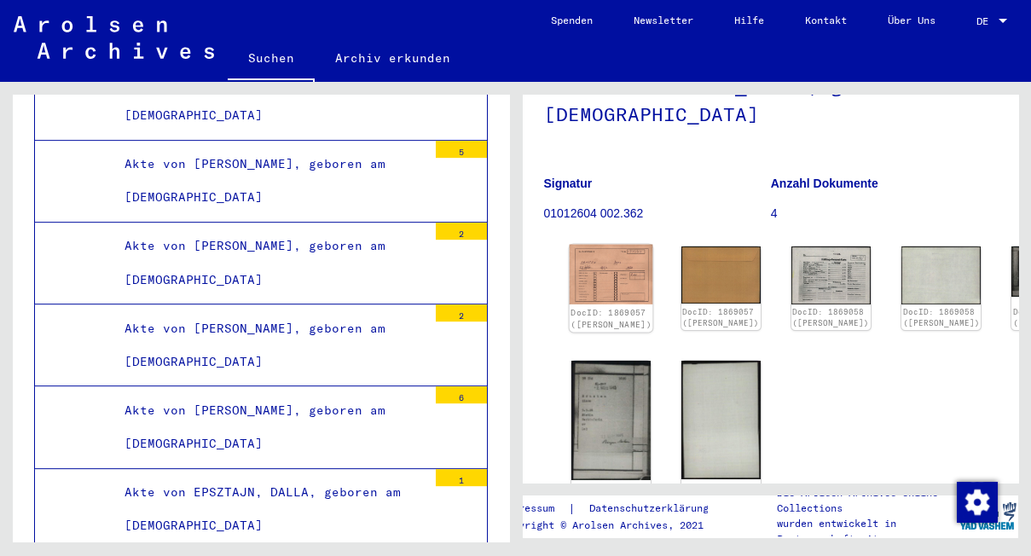
click at [596, 257] on img at bounding box center [611, 275] width 84 height 60
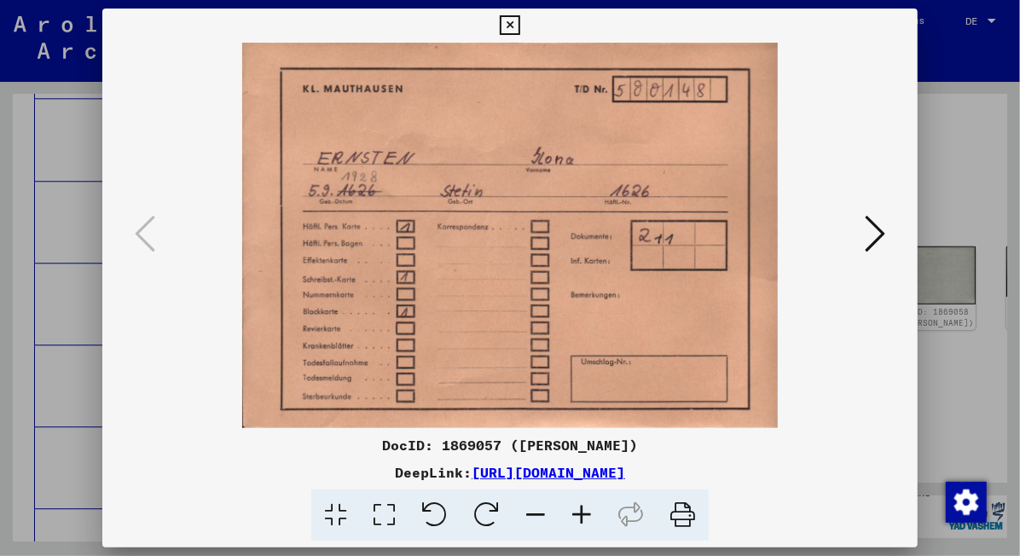
click at [932, 182] on div at bounding box center [510, 278] width 1020 height 556
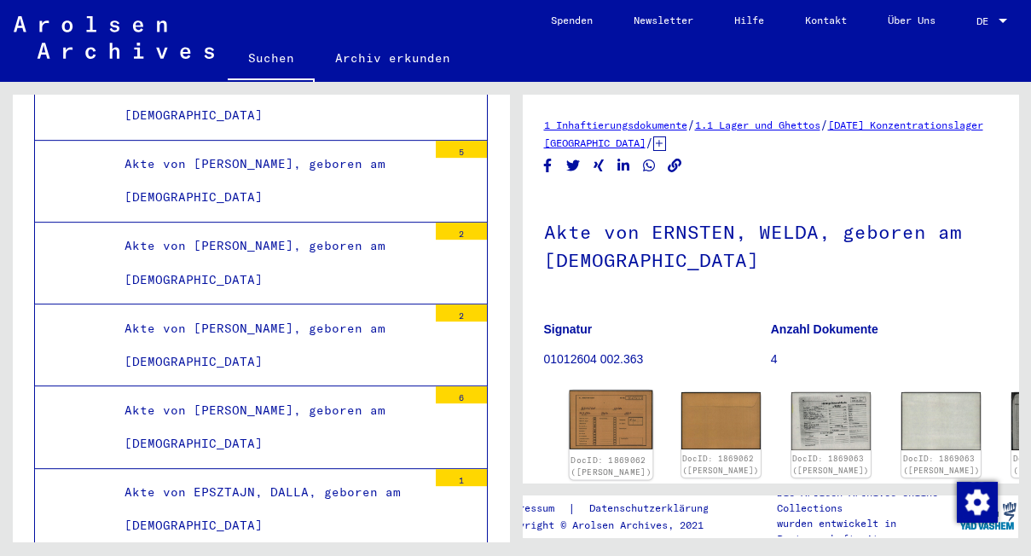
click at [592, 402] on img at bounding box center [611, 420] width 84 height 60
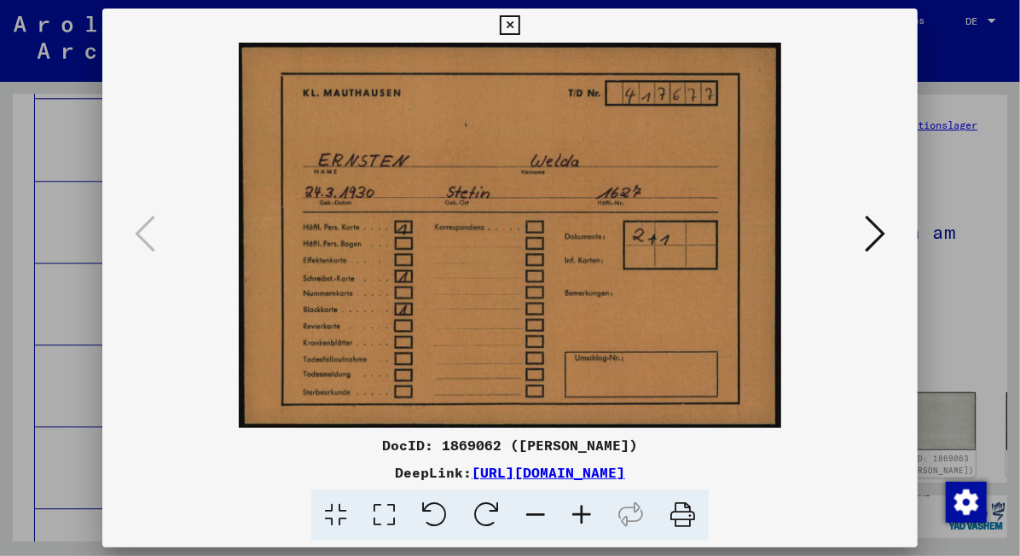
click at [870, 232] on icon at bounding box center [874, 233] width 20 height 41
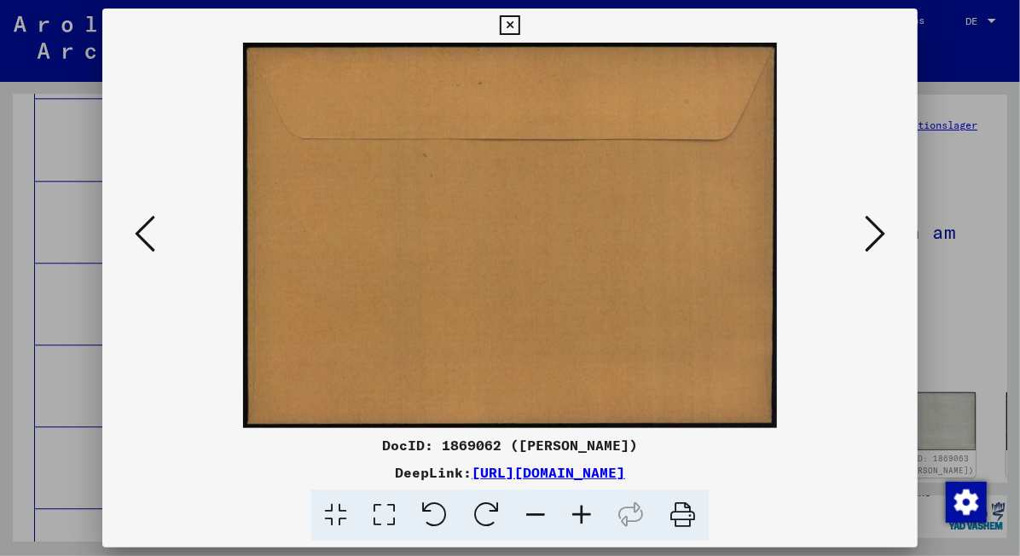
click at [870, 232] on icon at bounding box center [874, 233] width 20 height 41
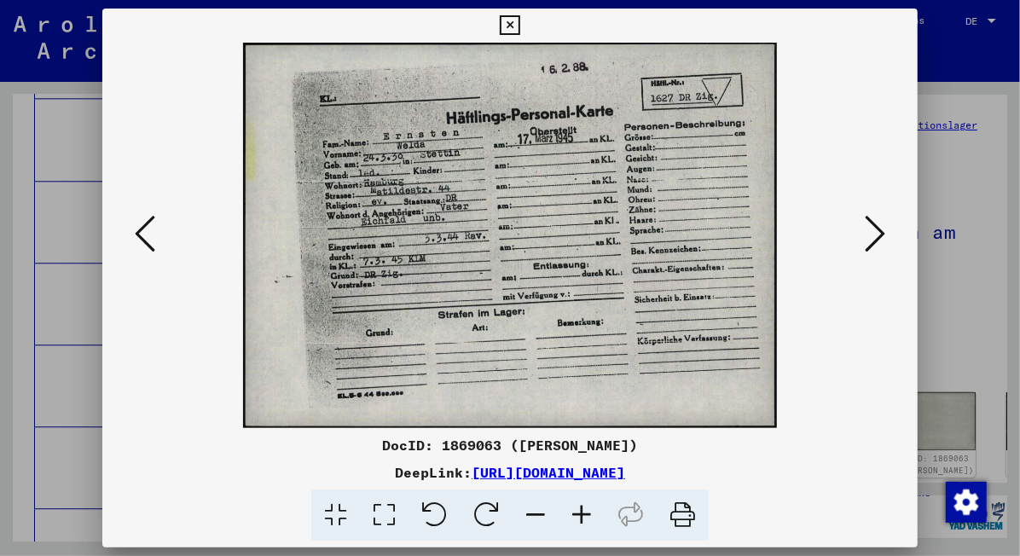
click at [136, 230] on icon at bounding box center [145, 233] width 20 height 41
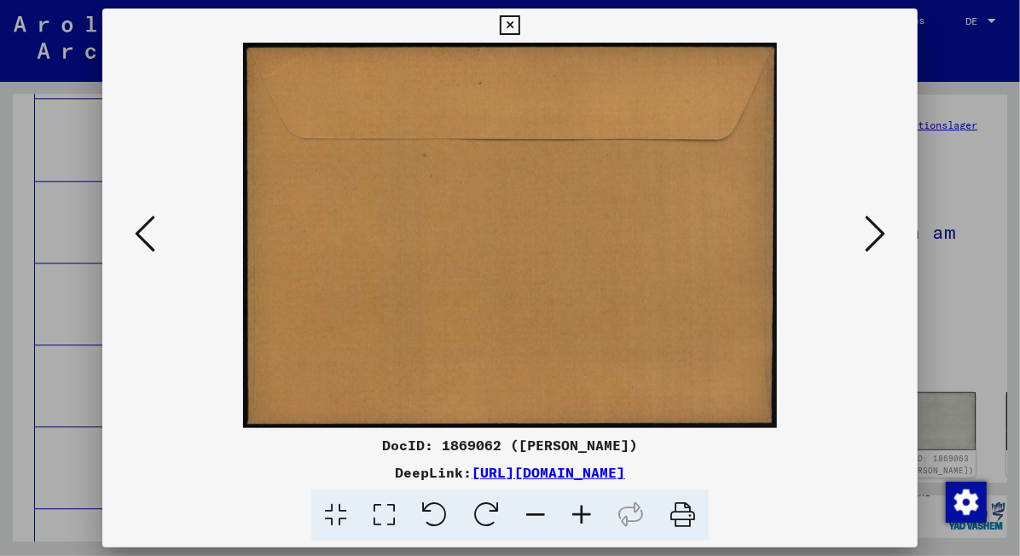
click at [136, 230] on icon at bounding box center [145, 233] width 20 height 41
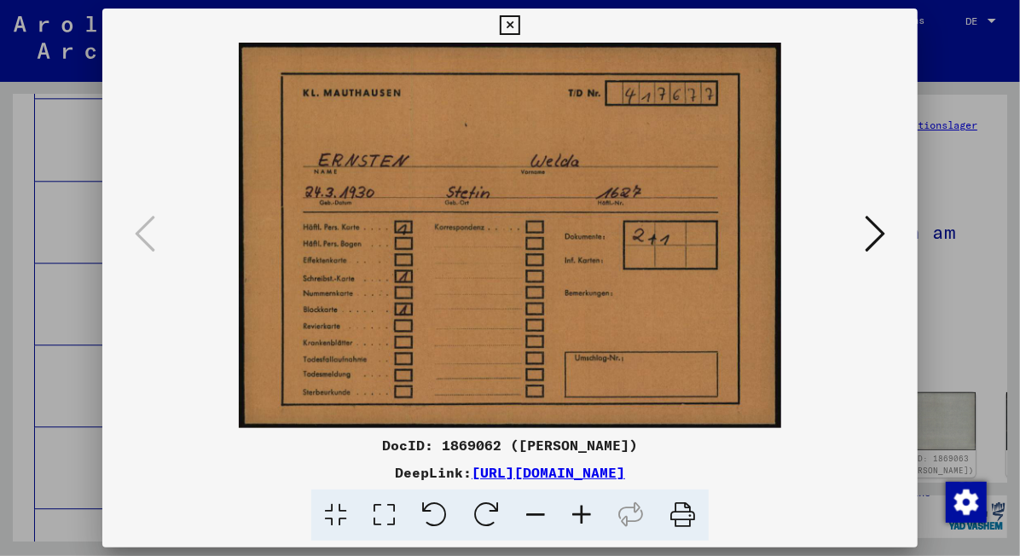
click at [882, 237] on icon at bounding box center [874, 233] width 20 height 41
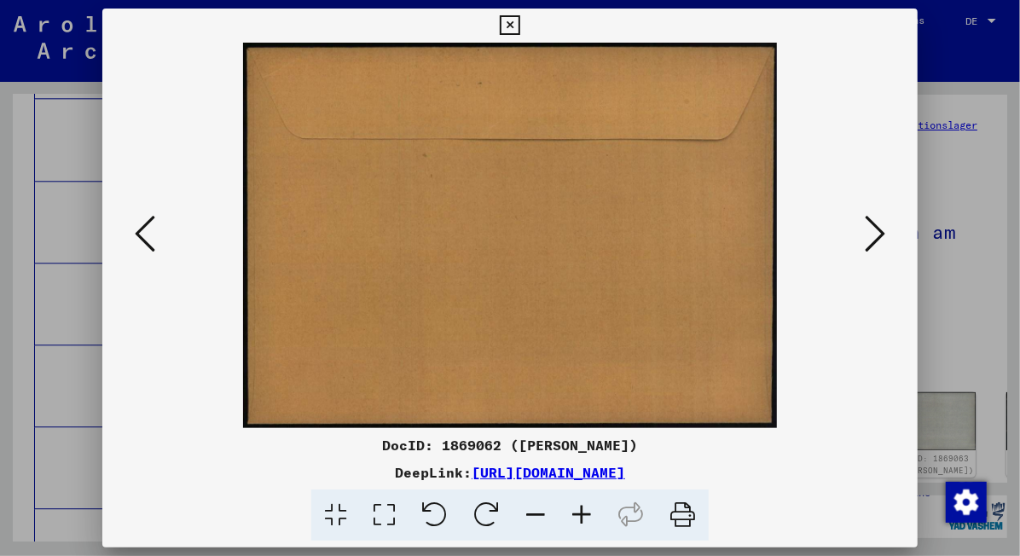
click at [882, 237] on icon at bounding box center [874, 233] width 20 height 41
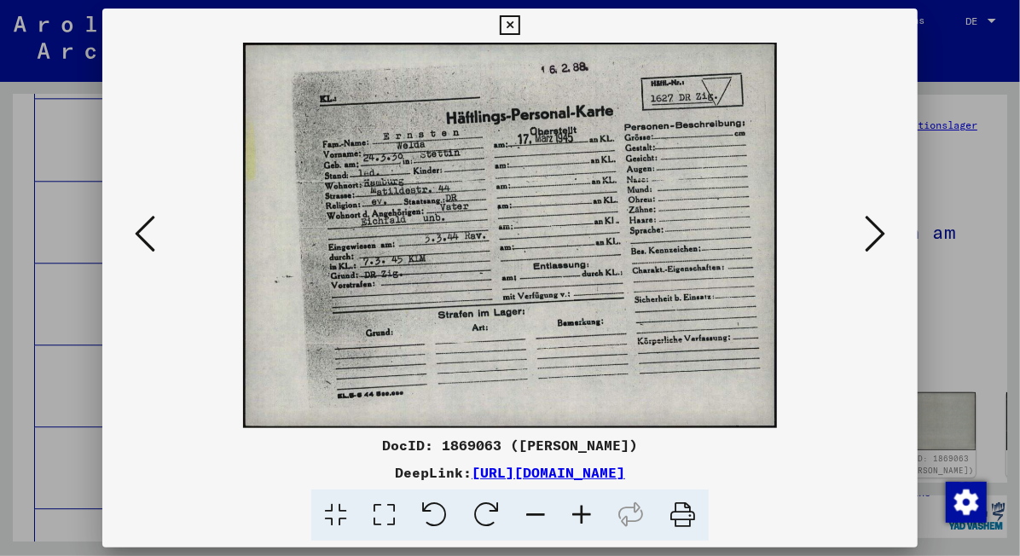
click at [882, 237] on icon at bounding box center [874, 233] width 20 height 41
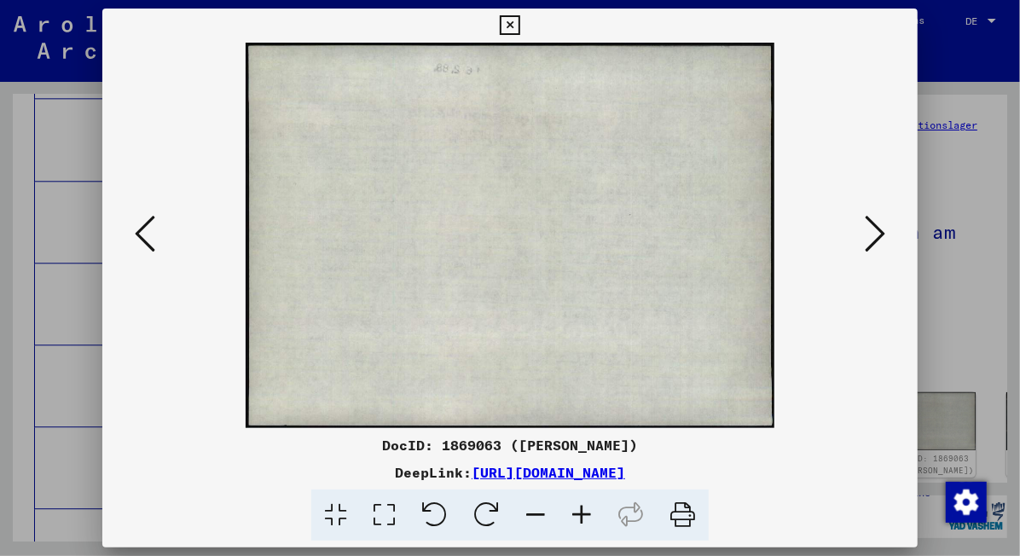
click at [882, 237] on icon at bounding box center [874, 233] width 20 height 41
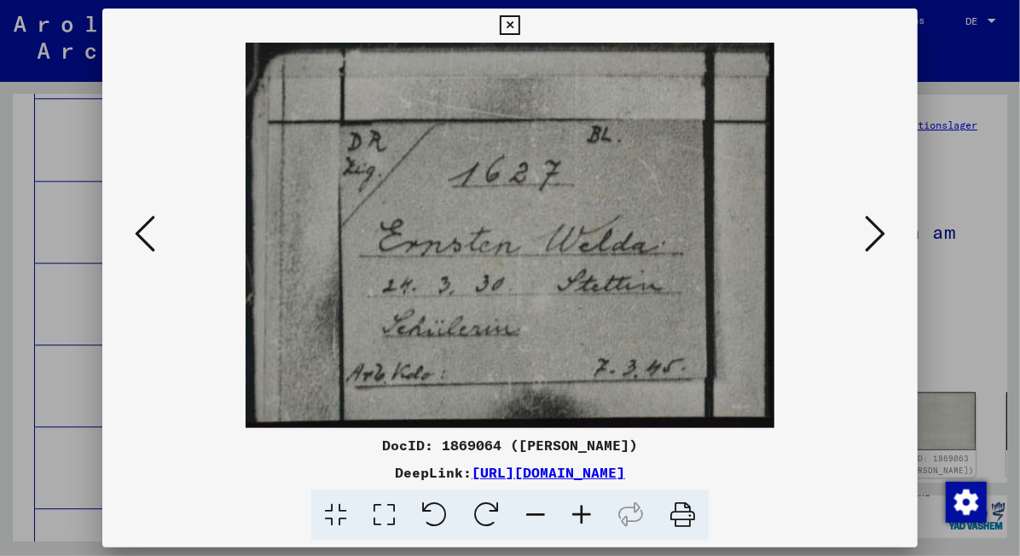
click at [882, 237] on icon at bounding box center [874, 233] width 20 height 41
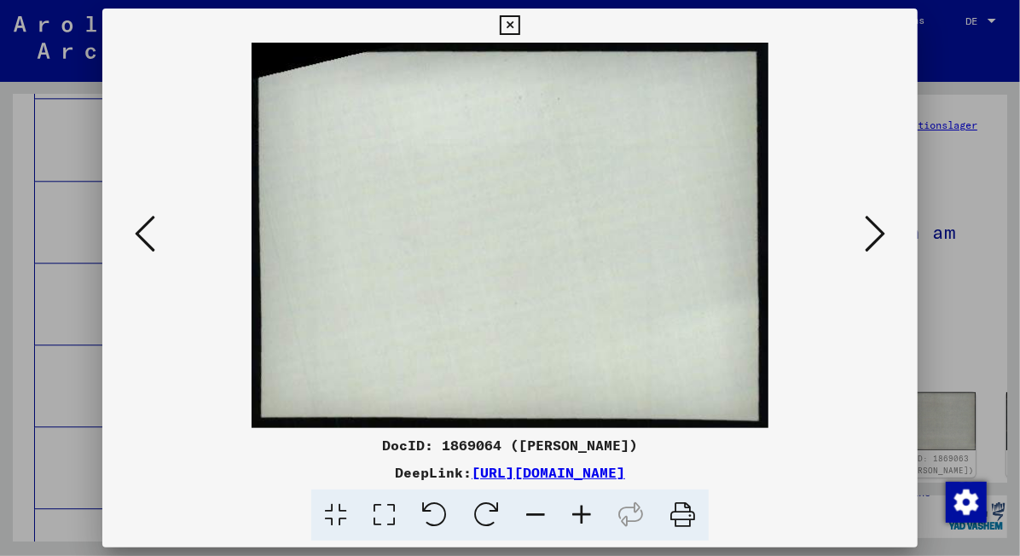
click at [882, 237] on icon at bounding box center [874, 233] width 20 height 41
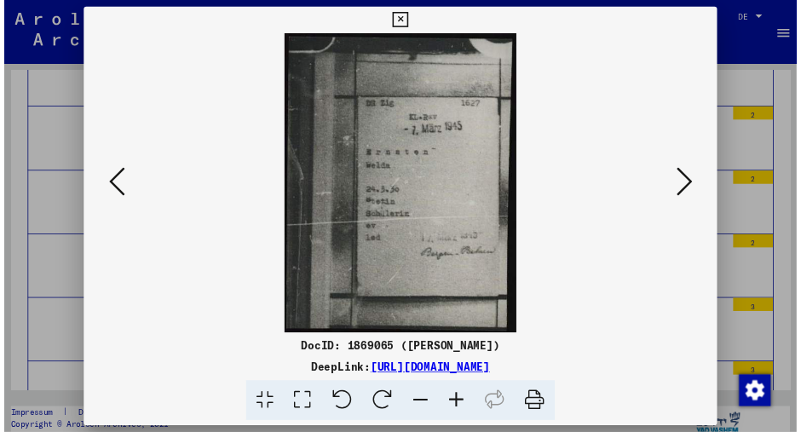
scroll to position [32400, 0]
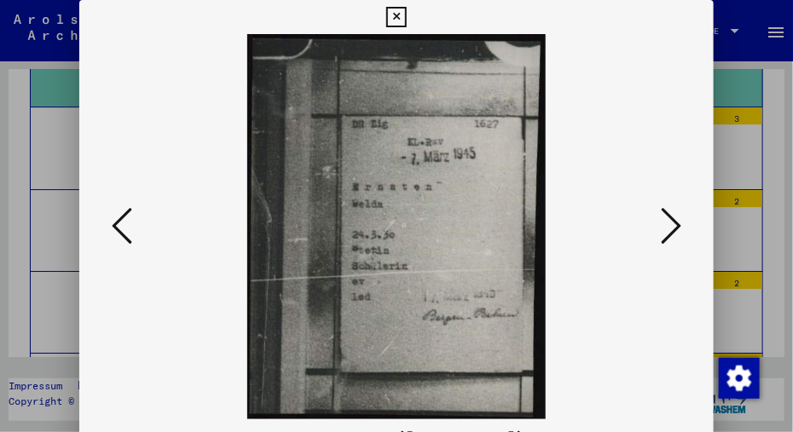
click at [677, 229] on icon at bounding box center [671, 225] width 20 height 41
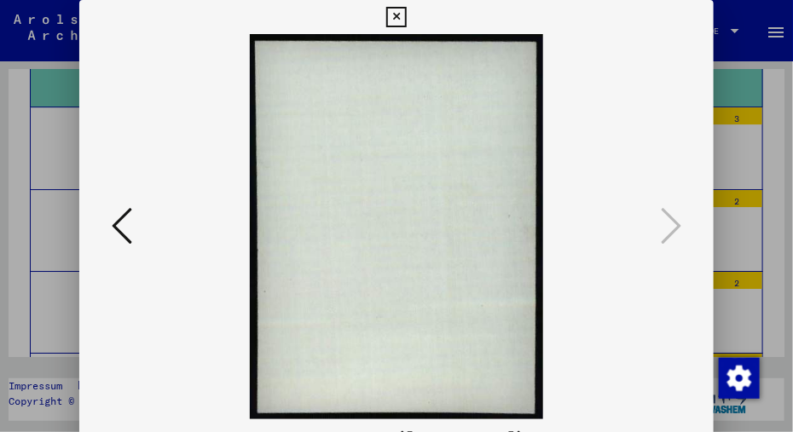
click at [392, 18] on icon at bounding box center [396, 17] width 20 height 20
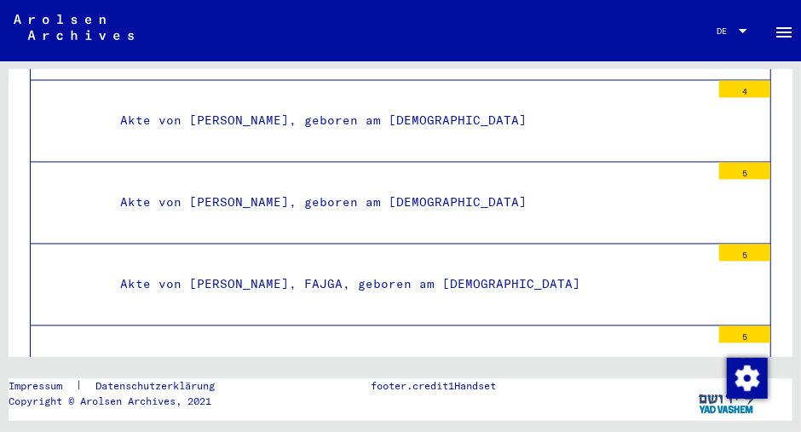
scroll to position [29786, 0]
